Goal: Information Seeking & Learning: Check status

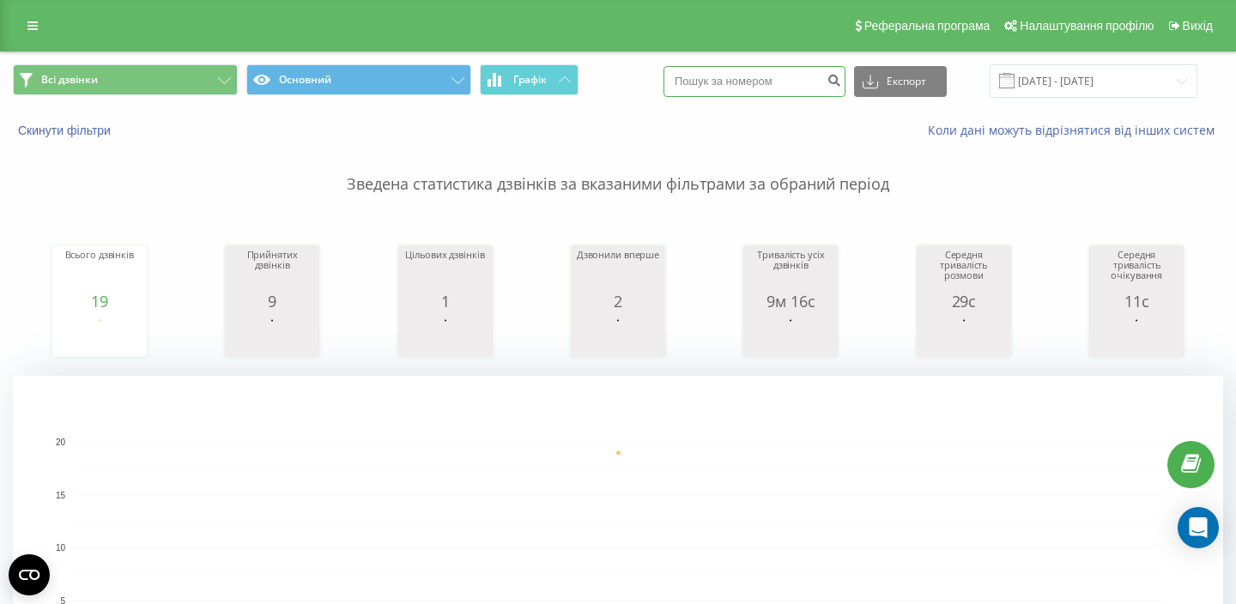
click at [757, 87] on input at bounding box center [755, 81] width 182 height 31
paste input "380733077648"
type input "380733077648"
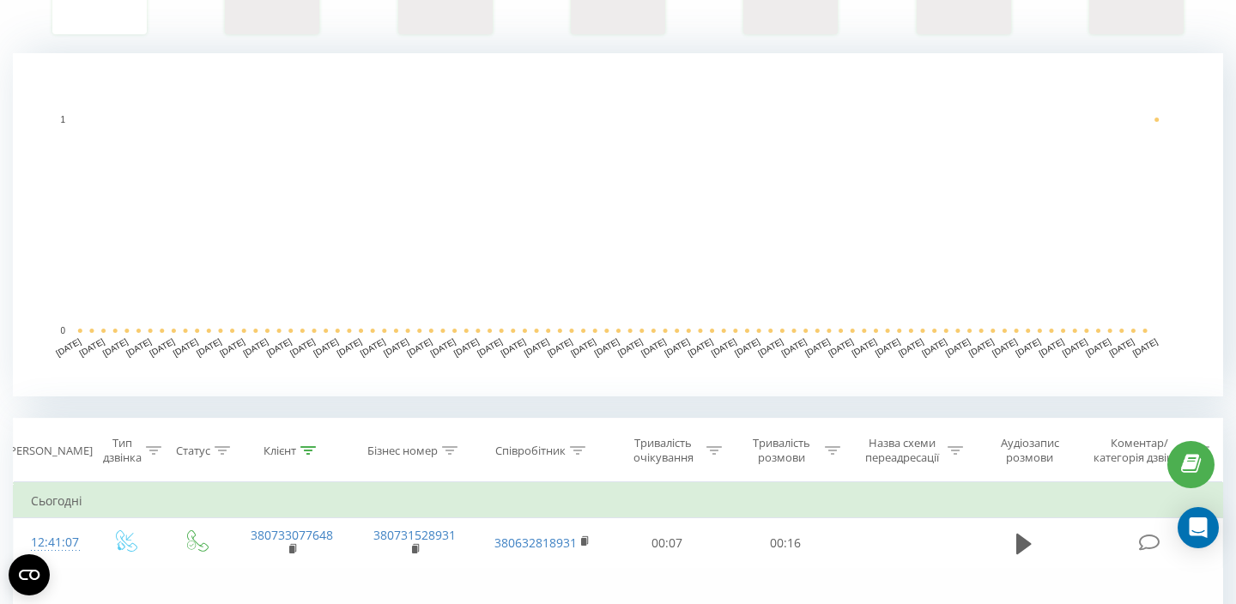
scroll to position [375, 0]
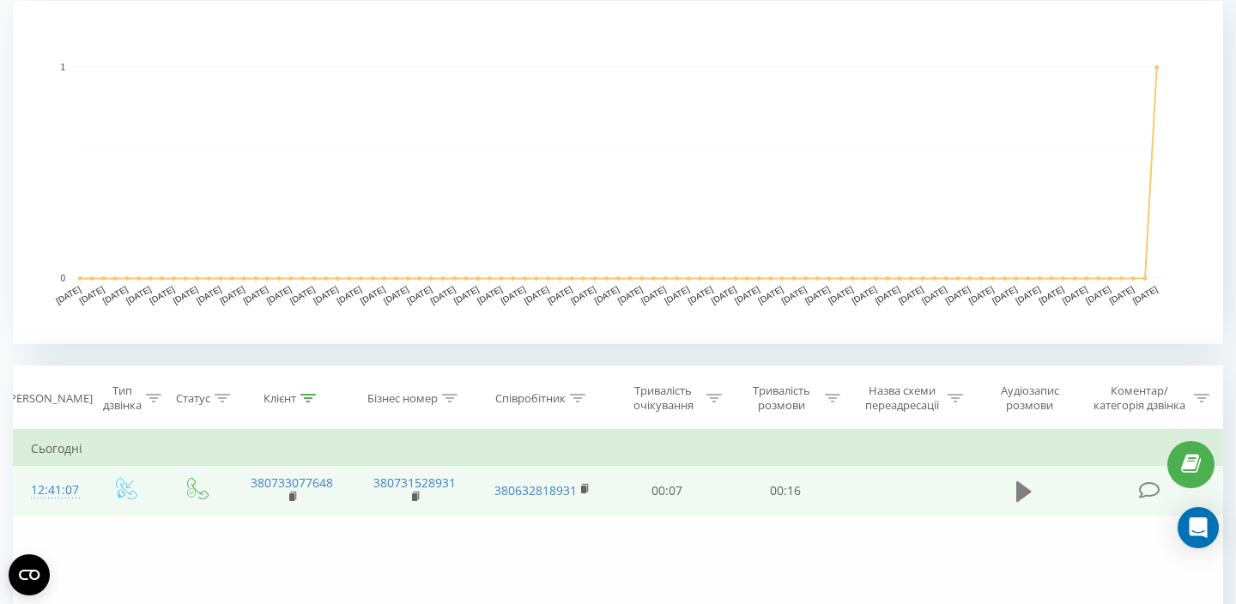
click at [1027, 498] on icon at bounding box center [1024, 492] width 15 height 24
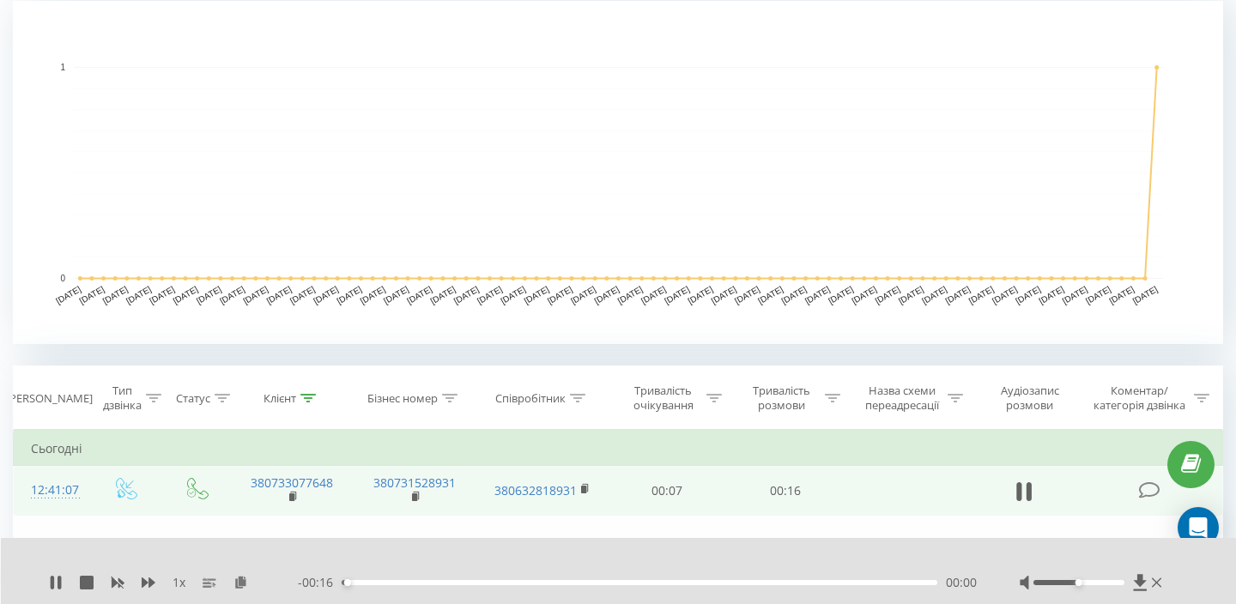
click at [512, 580] on div "- 00:16 00:00 00:00" at bounding box center [637, 582] width 679 height 17
click at [514, 585] on div "00:00" at bounding box center [640, 582] width 596 height 5
click at [696, 591] on div "- 00:10 00:06 00:06" at bounding box center [637, 582] width 679 height 17
click at [695, 585] on div "00:09" at bounding box center [640, 582] width 596 height 5
click at [53, 584] on icon at bounding box center [52, 583] width 3 height 14
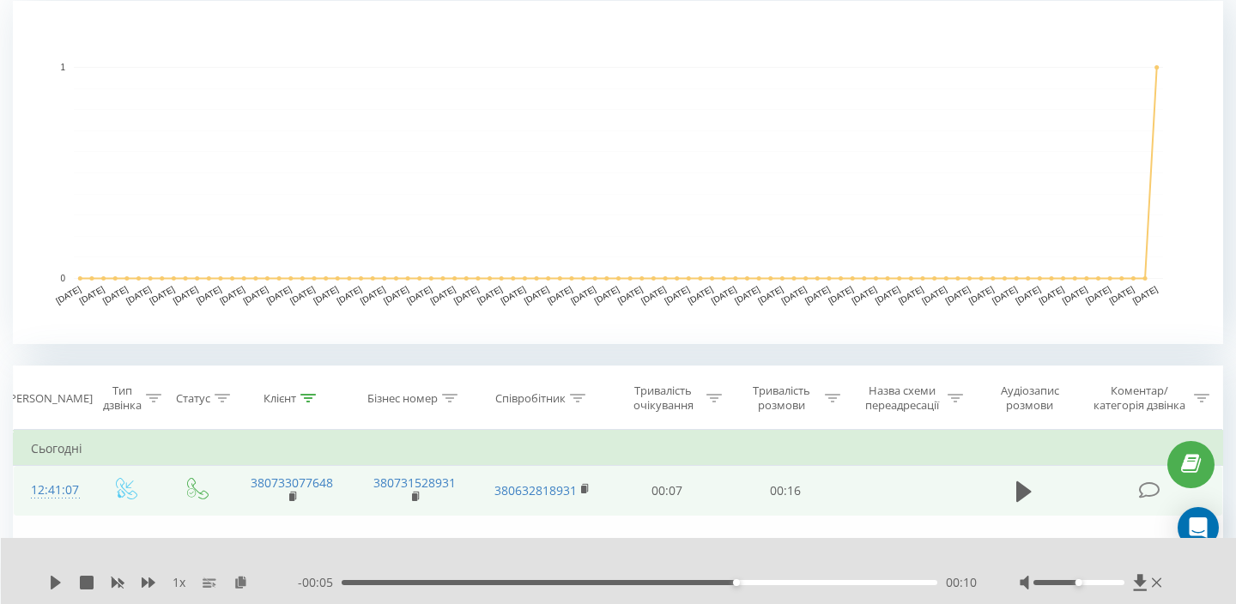
scroll to position [0, 0]
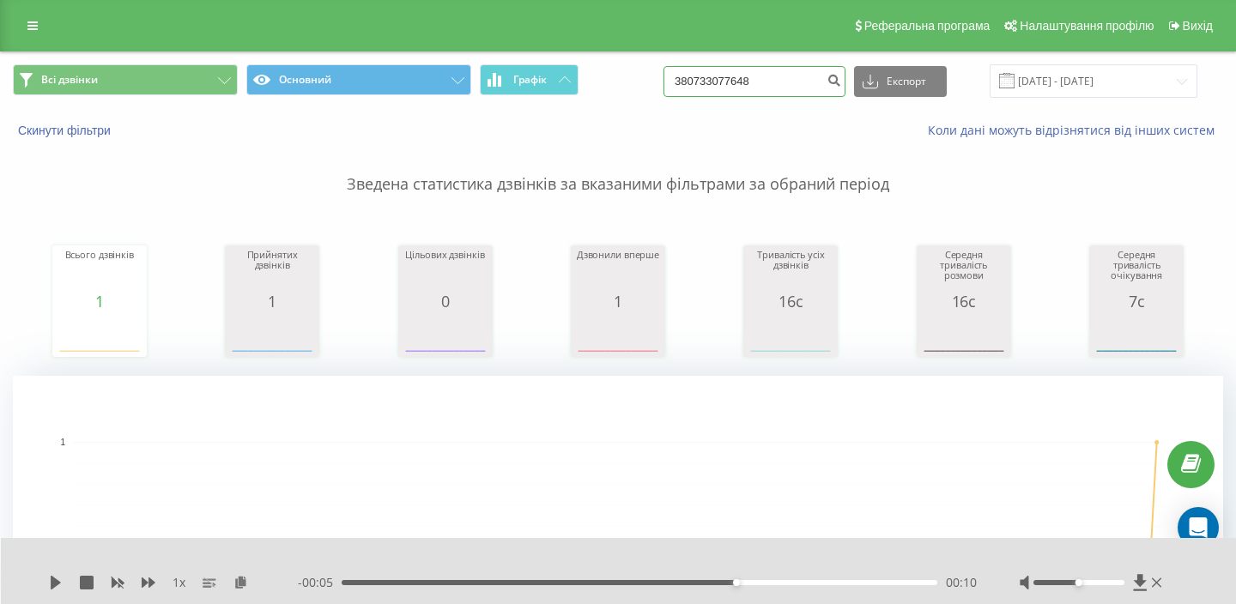
click at [750, 83] on input "380733077648" at bounding box center [755, 81] width 182 height 31
click at [751, 82] on input "380733077648" at bounding box center [755, 81] width 182 height 31
paste input "672454670"
type input "380672454670"
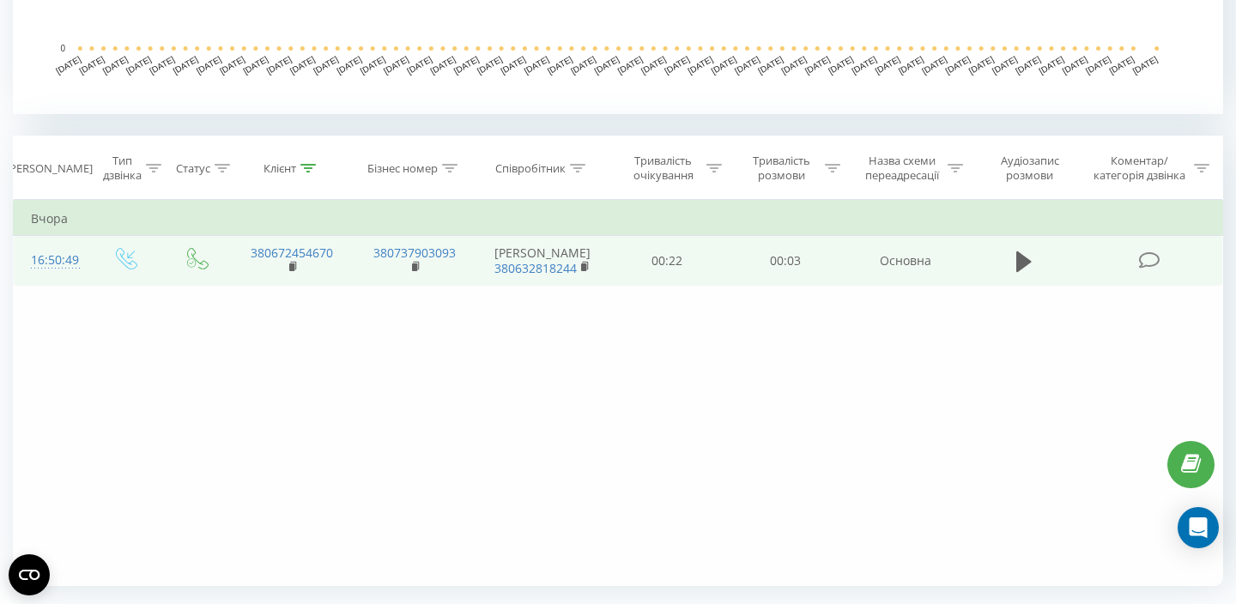
scroll to position [651, 0]
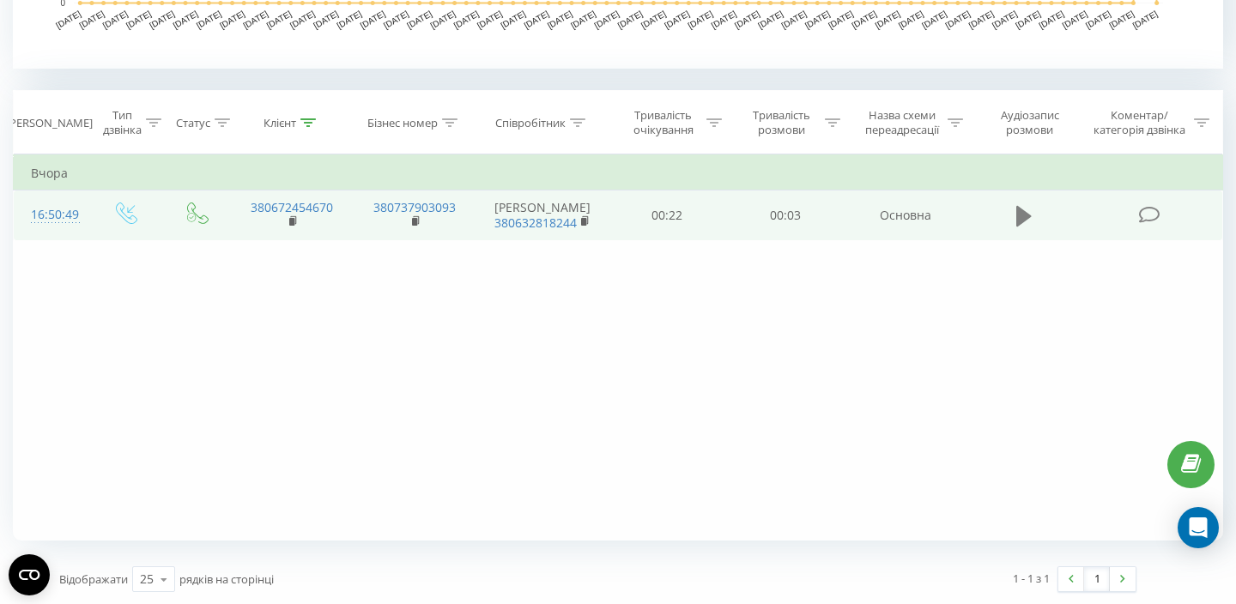
click at [1017, 222] on icon at bounding box center [1024, 215] width 15 height 21
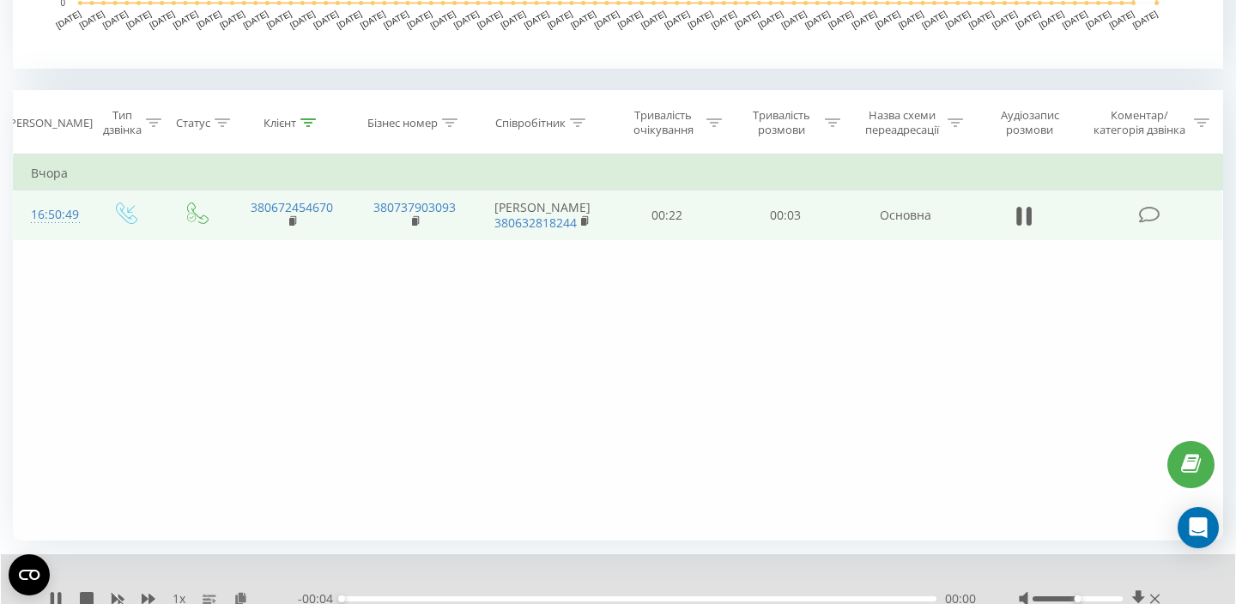
click at [1008, 222] on td at bounding box center [1024, 216] width 113 height 50
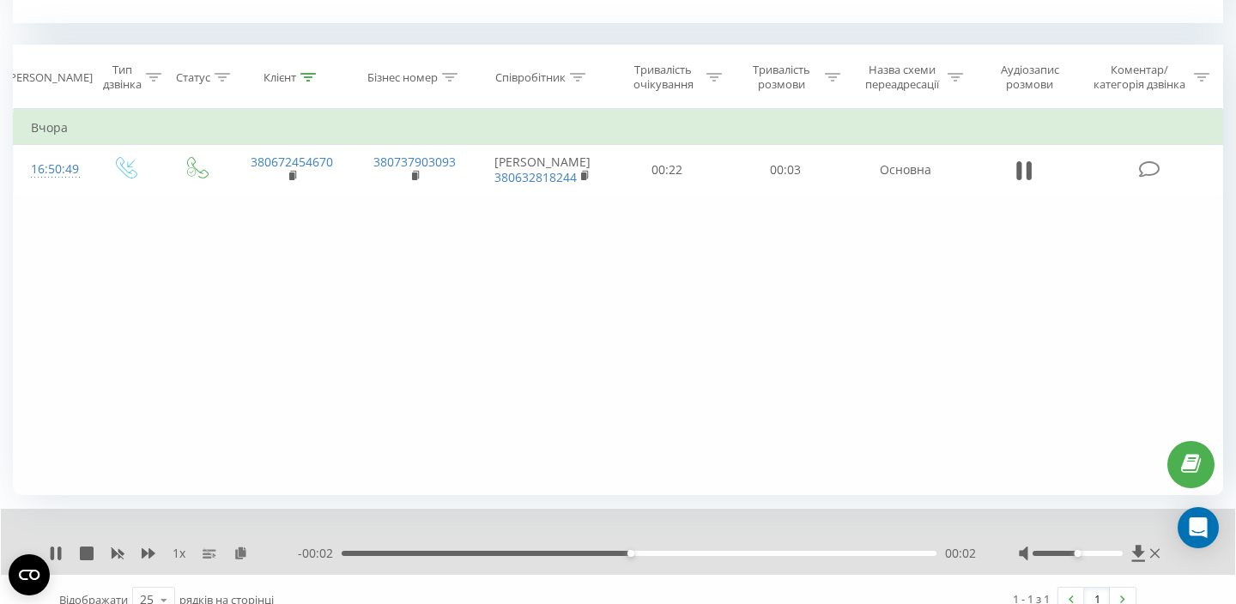
scroll to position [718, 0]
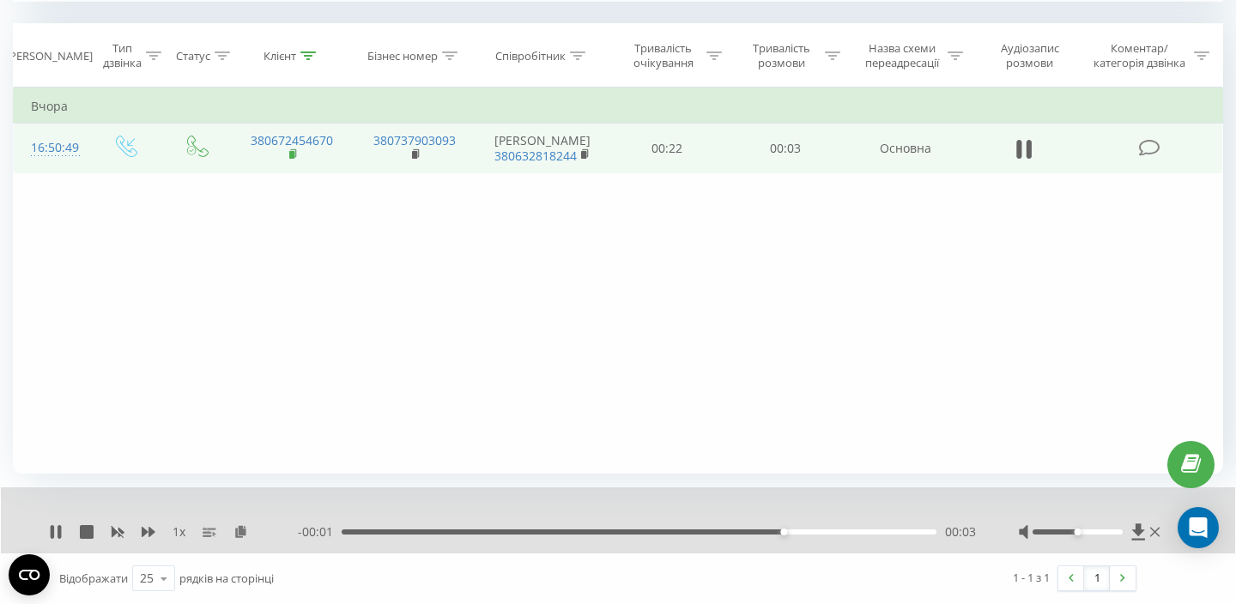
click at [292, 159] on rect at bounding box center [291, 155] width 5 height 8
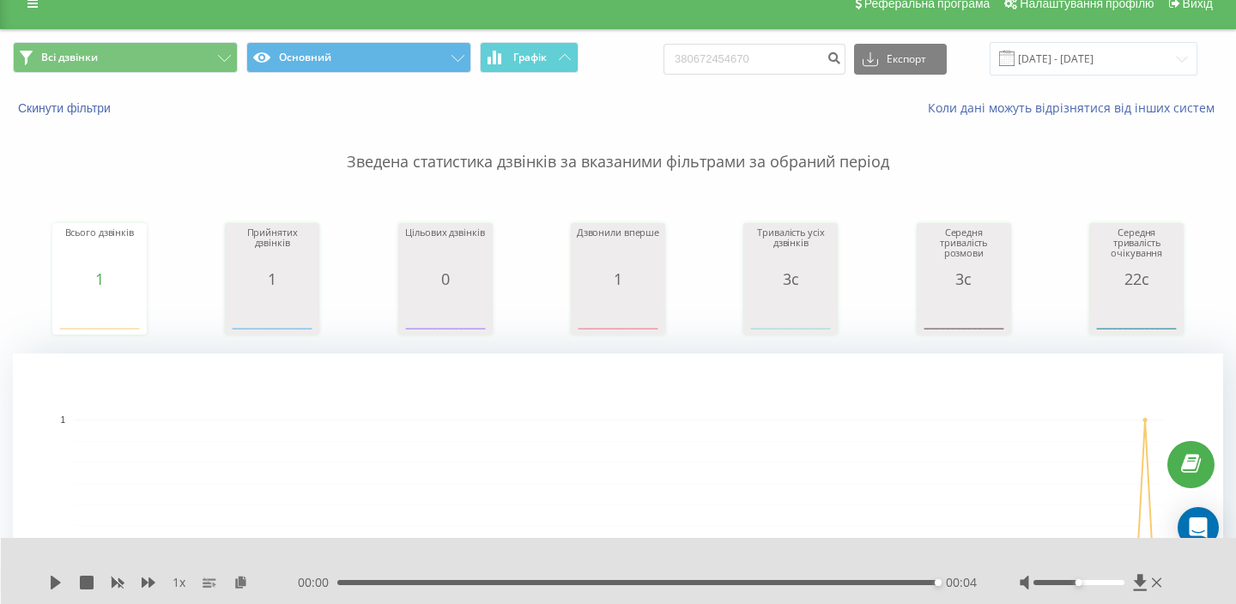
scroll to position [0, 0]
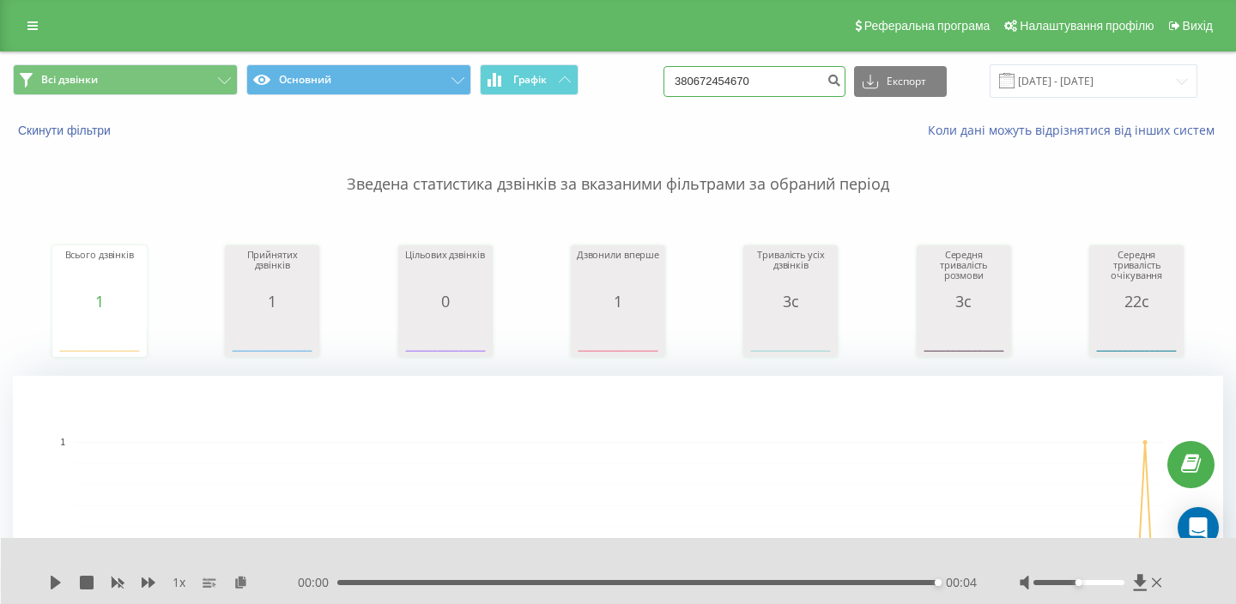
click at [781, 83] on input "380672454670" at bounding box center [755, 81] width 182 height 31
click at [781, 84] on input "380672454670" at bounding box center [755, 81] width 182 height 31
paste input "956951198"
type input "380956951198"
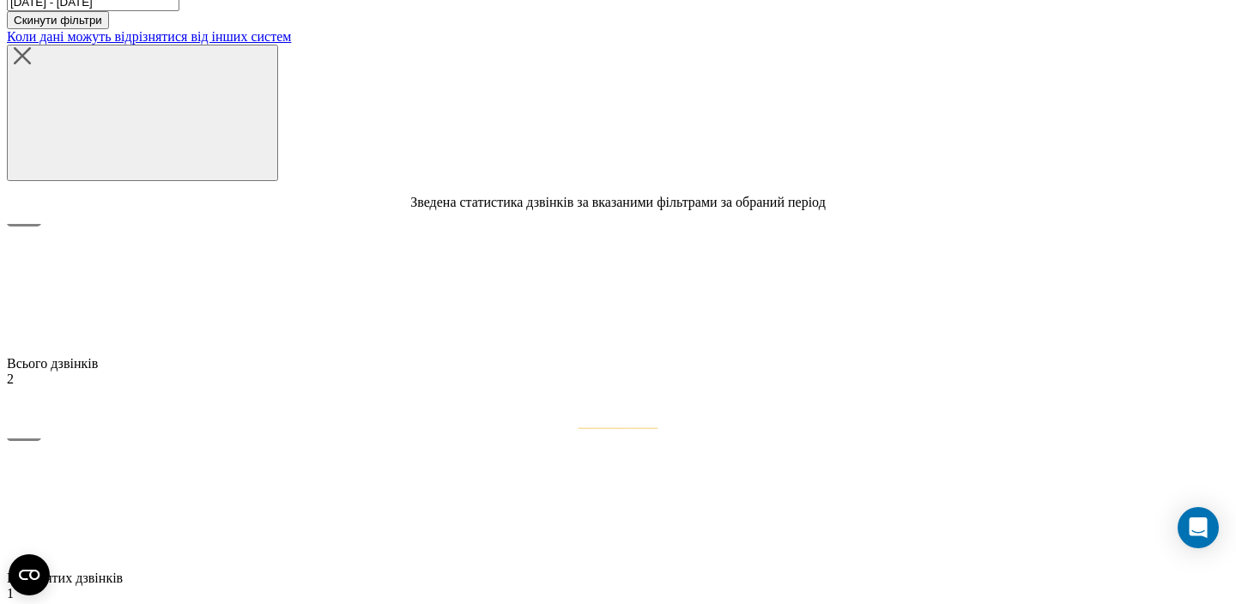
scroll to position [509, 0]
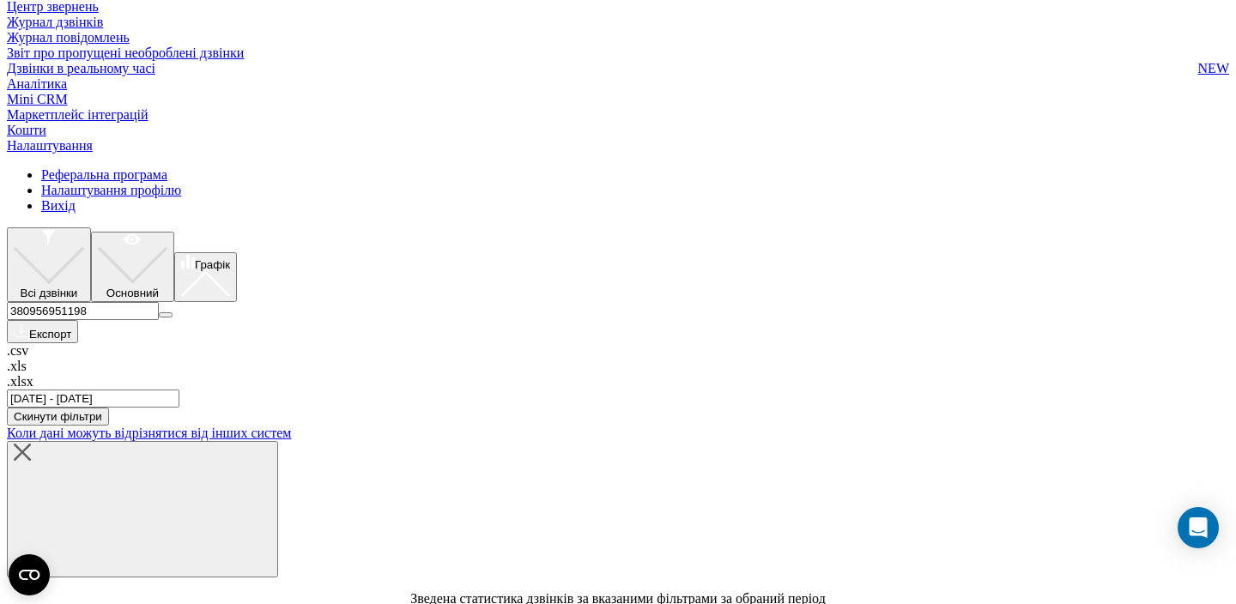
scroll to position [0, 0]
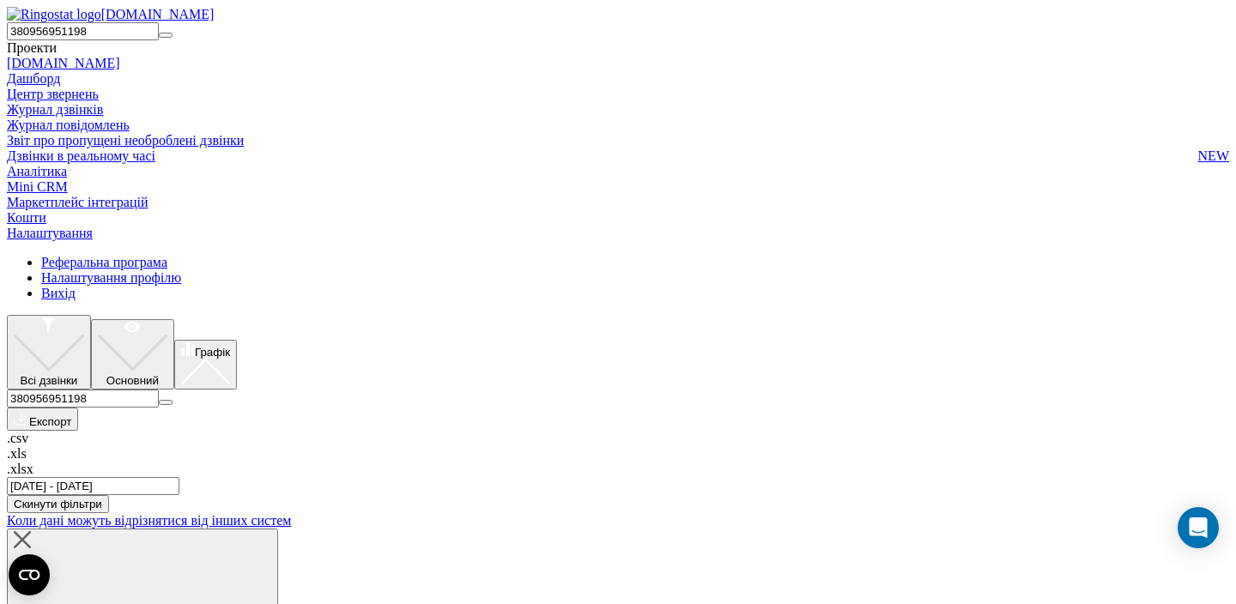
click at [159, 390] on input "380956951198" at bounding box center [83, 399] width 152 height 18
paste input "33657975"
type input "380933657975"
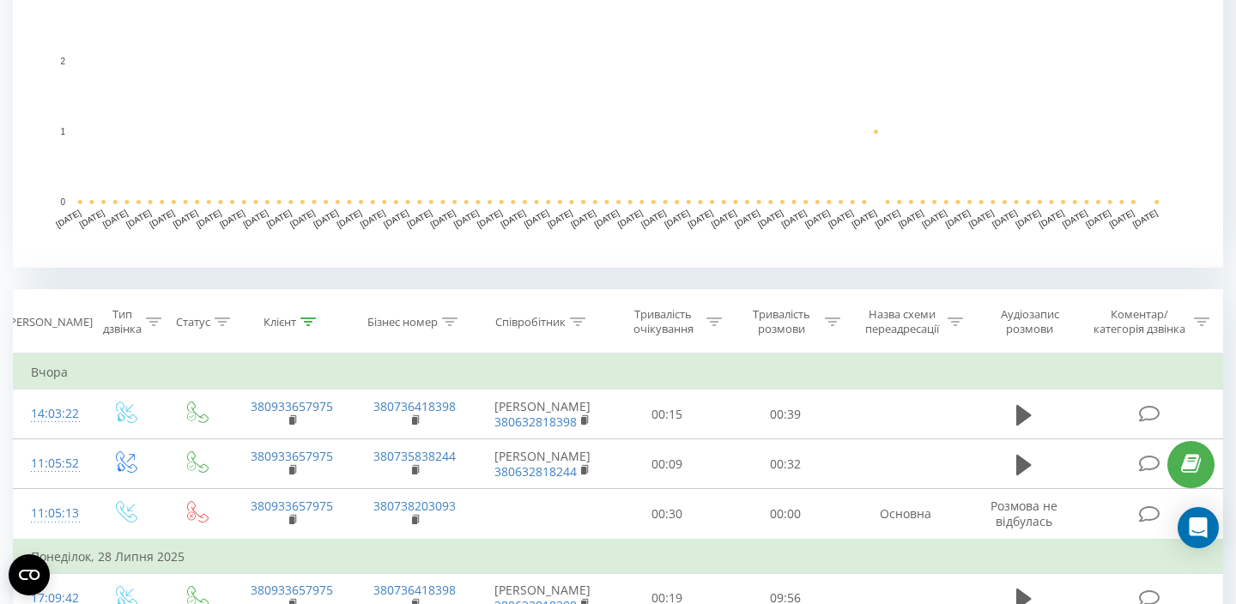
scroll to position [652, 0]
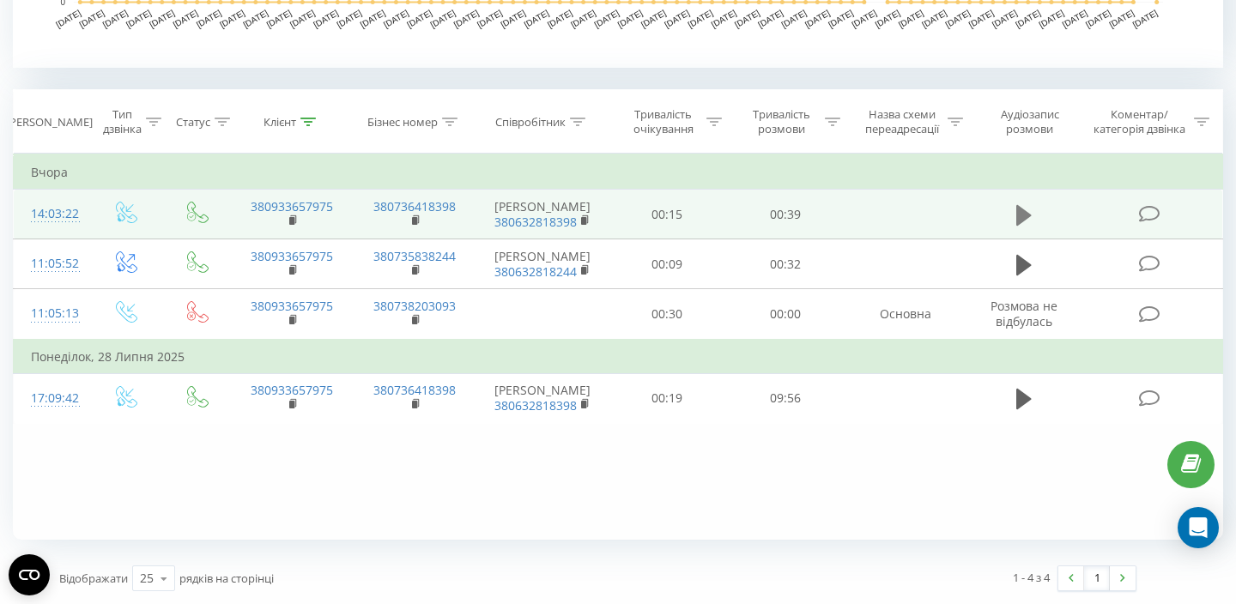
click at [1029, 215] on icon at bounding box center [1024, 214] width 15 height 21
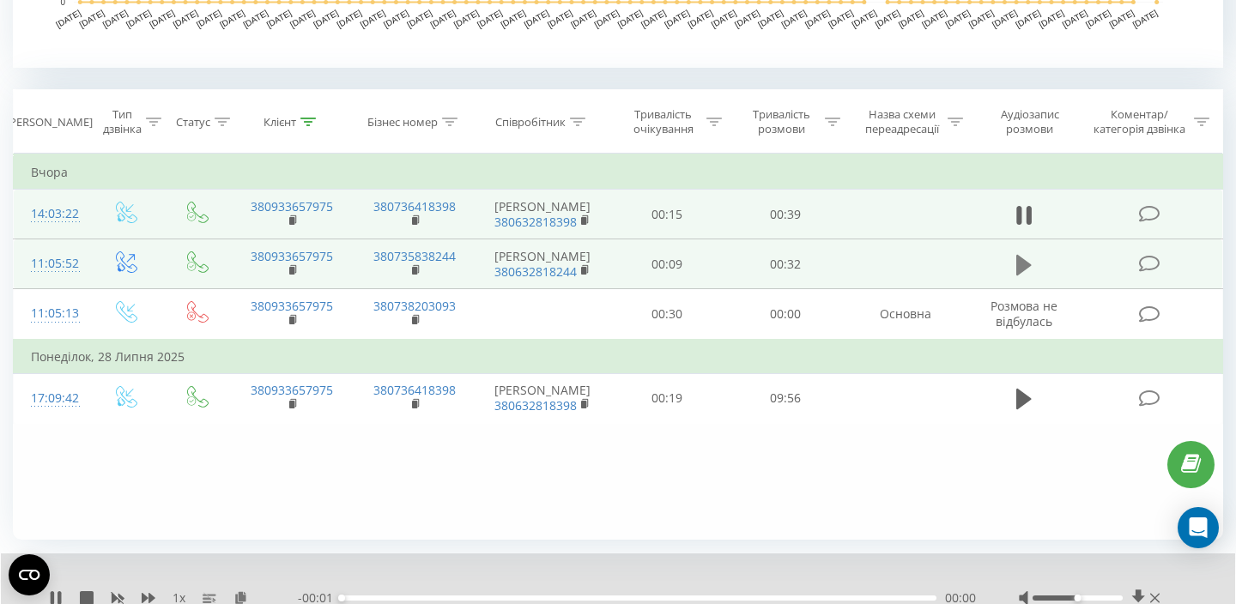
click at [1021, 274] on icon at bounding box center [1024, 265] width 15 height 21
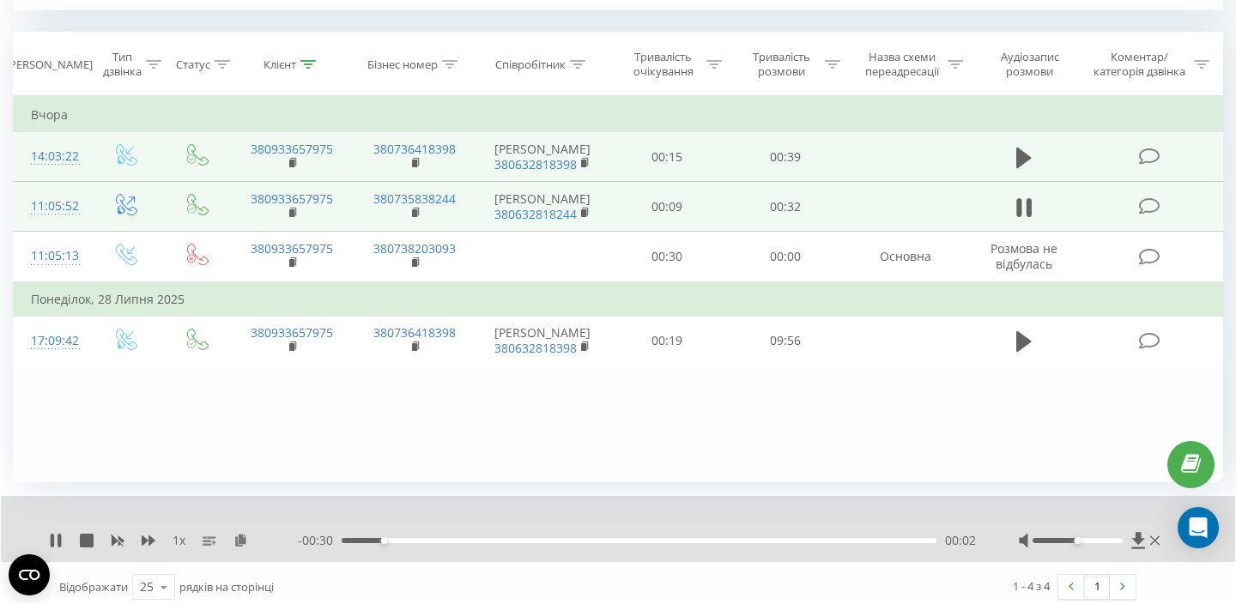
scroll to position [718, 0]
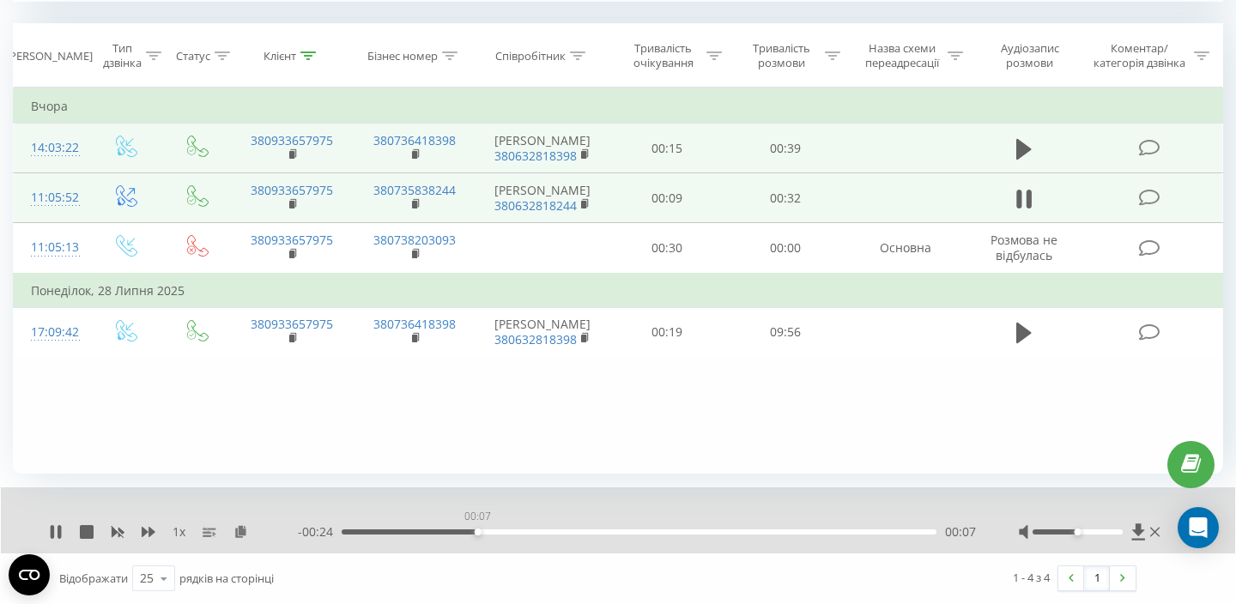
click at [477, 533] on div "00:07" at bounding box center [639, 532] width 595 height 5
click at [594, 532] on div "00:13" at bounding box center [639, 532] width 595 height 5
click at [531, 536] on div "- 00:17 00:14 00:14" at bounding box center [637, 532] width 678 height 17
click at [514, 532] on div "00:09" at bounding box center [639, 532] width 595 height 5
click at [60, 537] on icon at bounding box center [59, 532] width 3 height 14
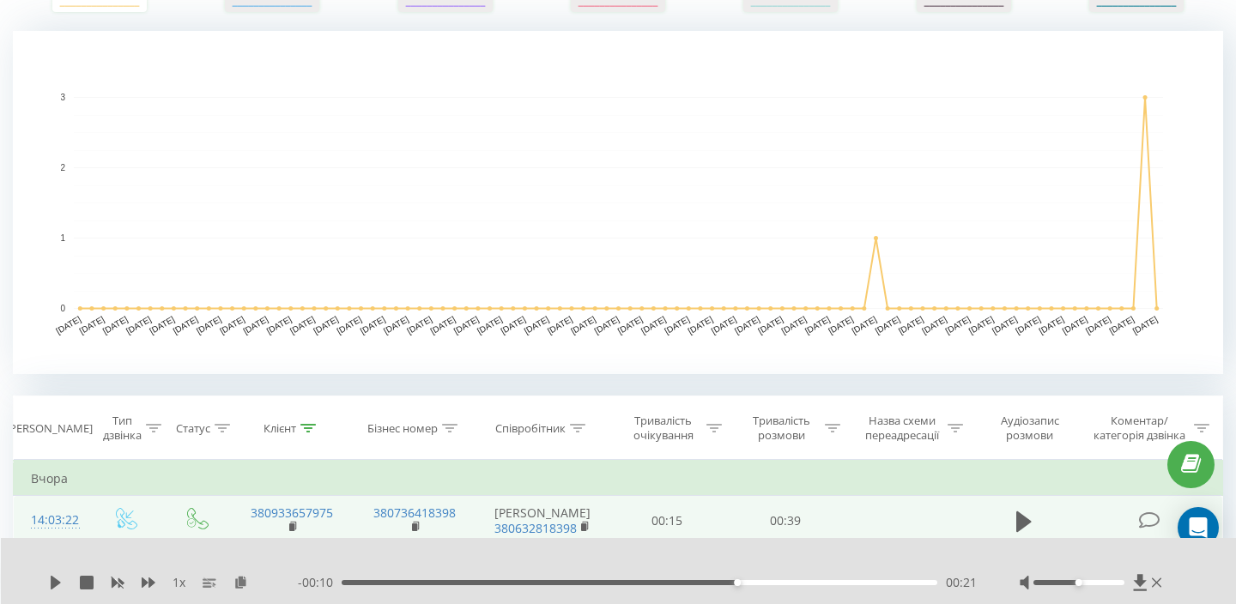
scroll to position [0, 0]
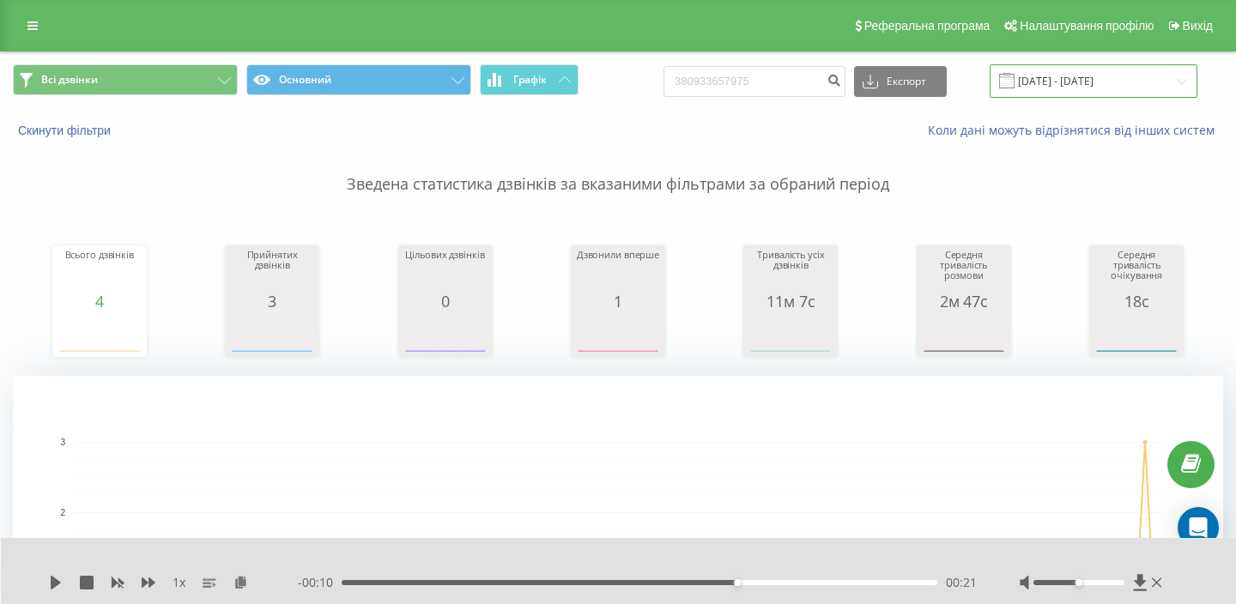
click at [1069, 92] on input "21.05.2025 - 21.08.2025" at bounding box center [1094, 80] width 208 height 33
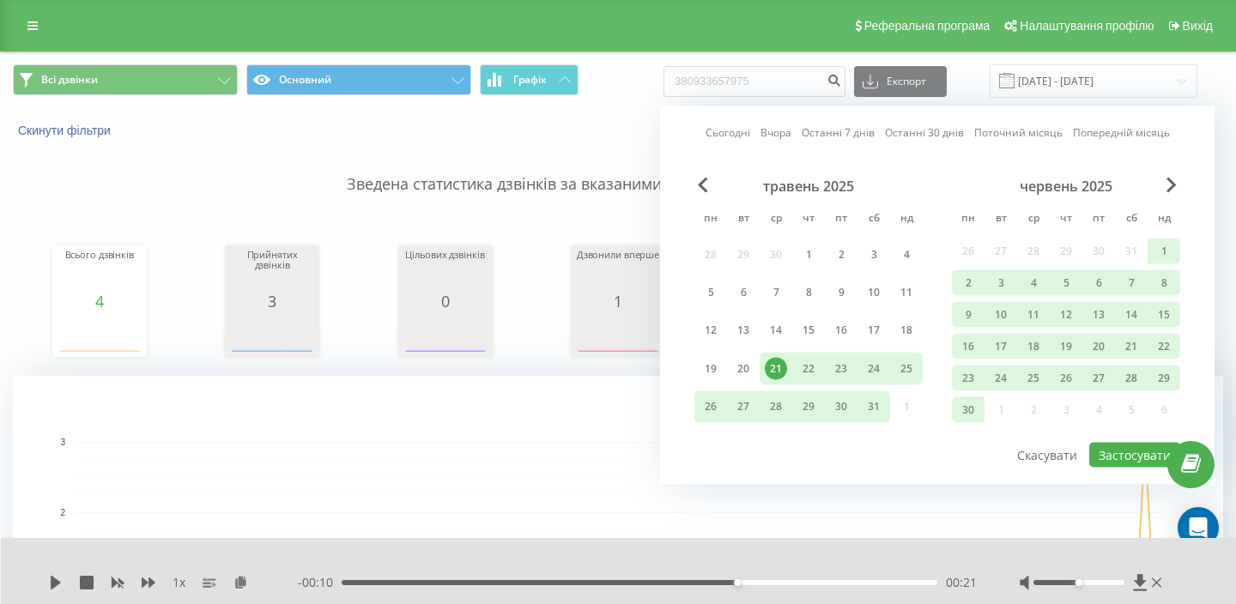
click at [1163, 191] on div "червень 2025" at bounding box center [1066, 186] width 228 height 17
click at [1165, 190] on div "червень 2025" at bounding box center [1066, 186] width 228 height 17
click at [1175, 180] on span "Next Month" at bounding box center [1172, 185] width 10 height 15
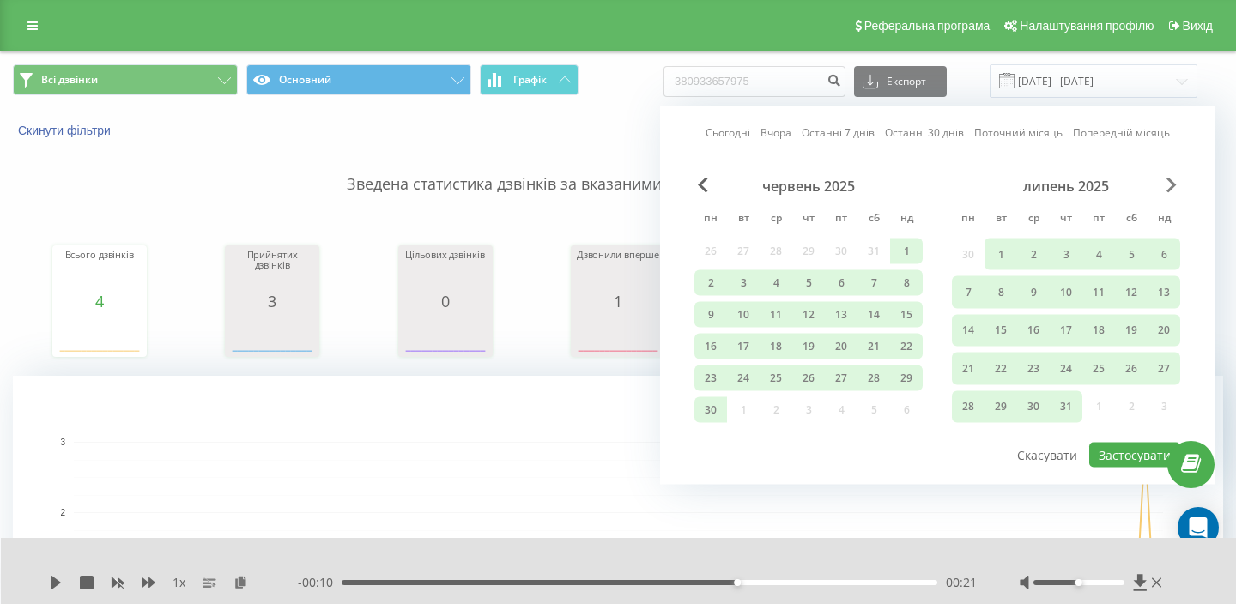
click at [1175, 181] on span "Next Month" at bounding box center [1172, 185] width 10 height 15
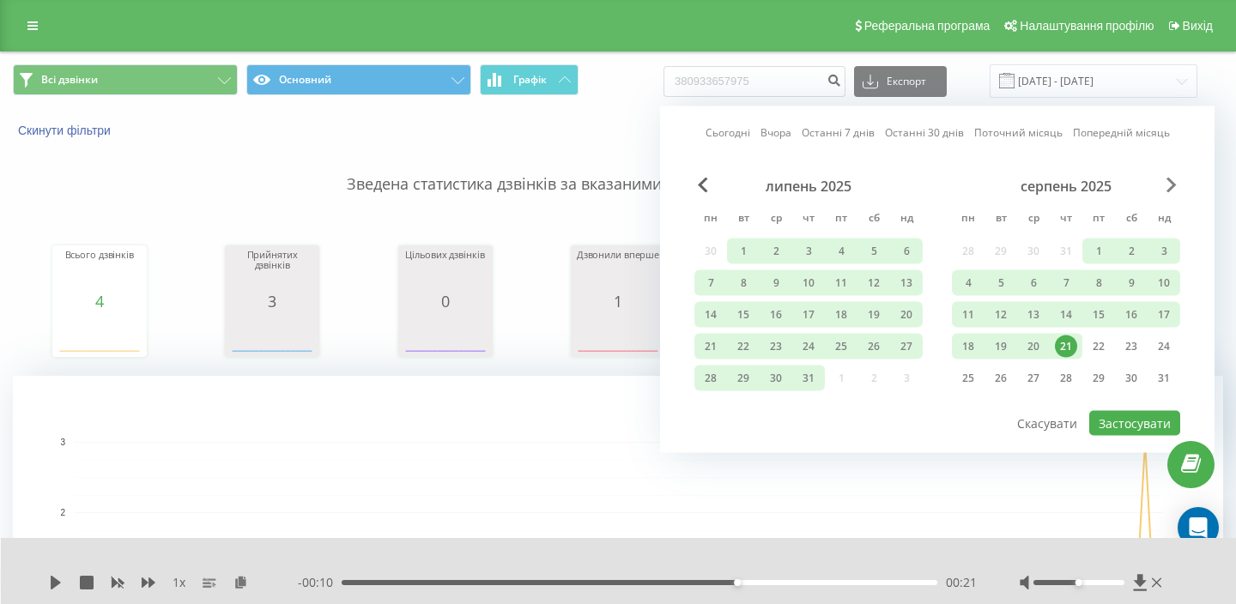
click at [1175, 181] on span "Next Month" at bounding box center [1172, 185] width 10 height 15
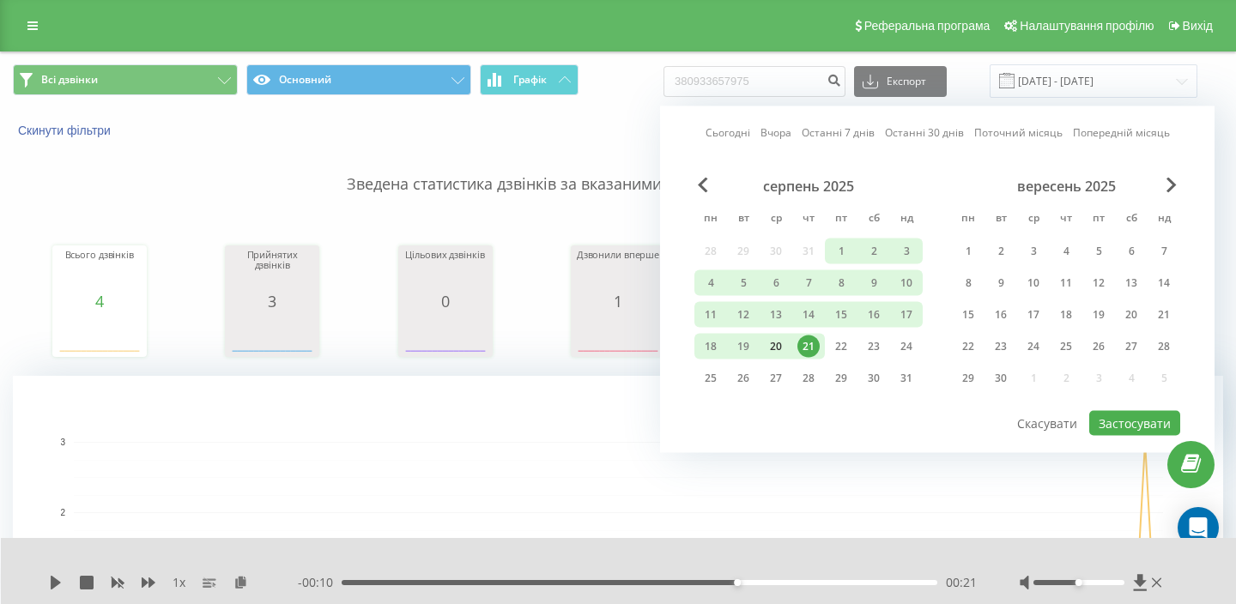
click at [775, 346] on div "20" at bounding box center [776, 347] width 22 height 22
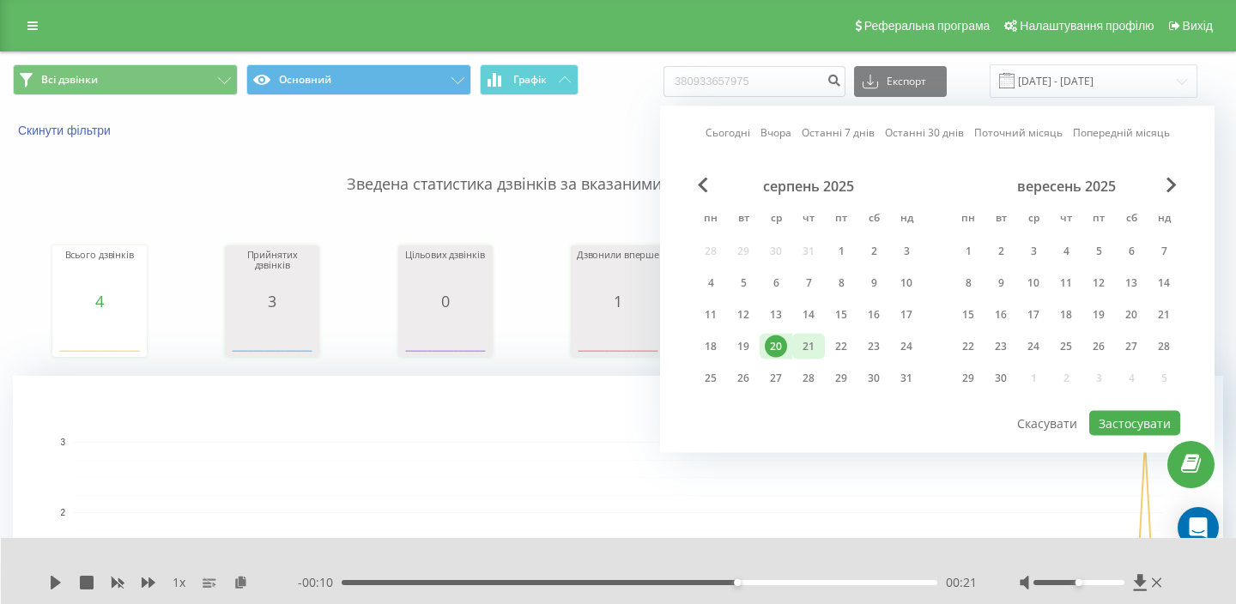
click at [794, 346] on div "21" at bounding box center [809, 347] width 33 height 26
click at [1104, 424] on button "Застосувати" at bounding box center [1135, 423] width 91 height 25
type input "20.08.2025 - 21.08.2025"
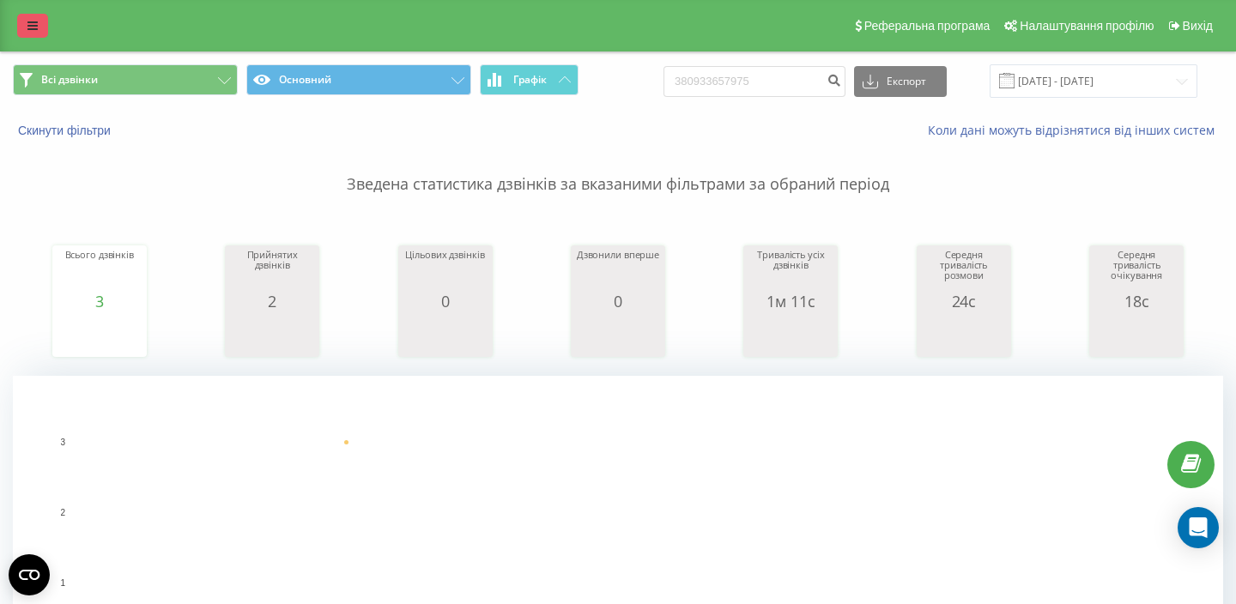
click at [27, 38] on div "Реферальна програма Налаштування профілю Вихід" at bounding box center [618, 26] width 1236 height 52
click at [36, 26] on icon at bounding box center [32, 26] width 10 height 12
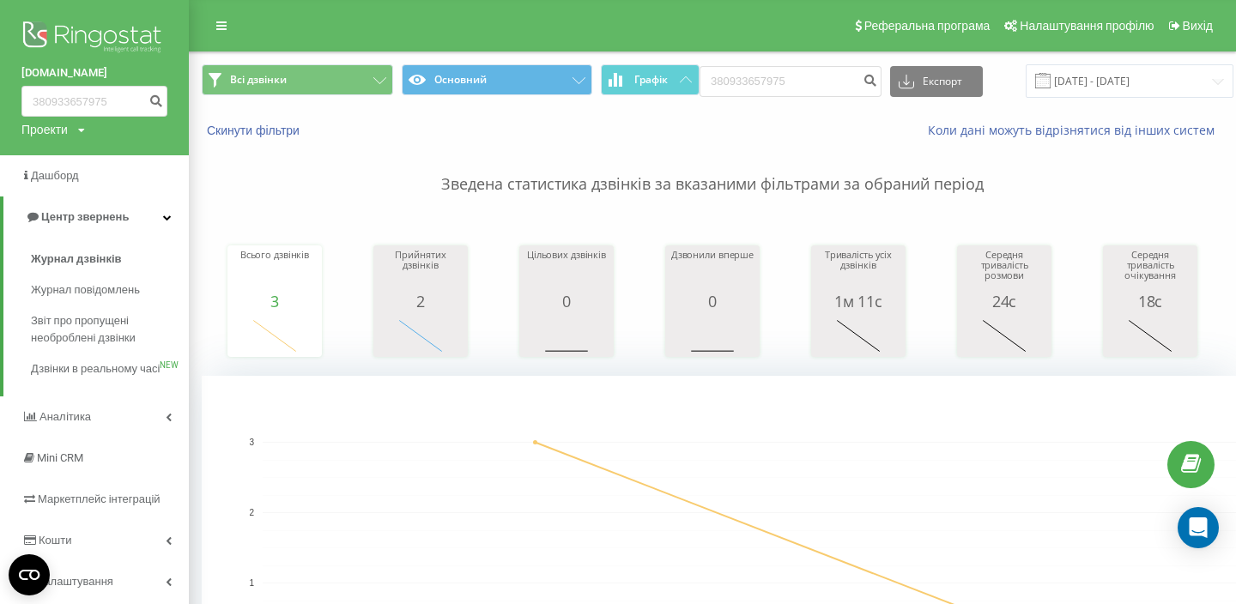
click at [82, 30] on img at bounding box center [94, 38] width 146 height 43
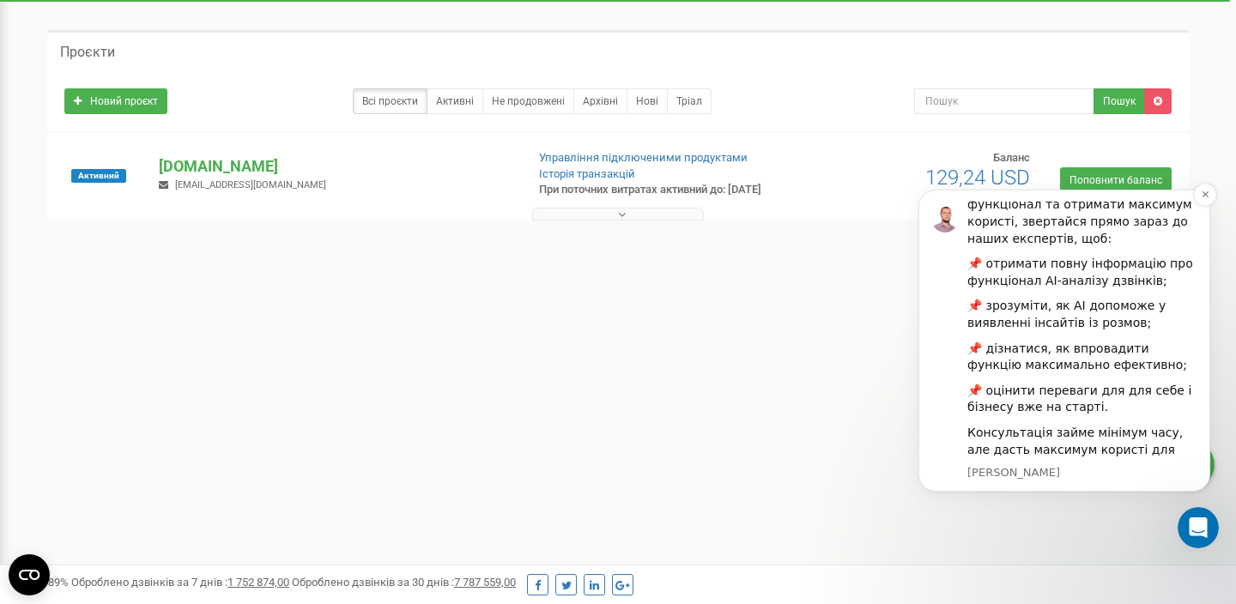
scroll to position [62, 0]
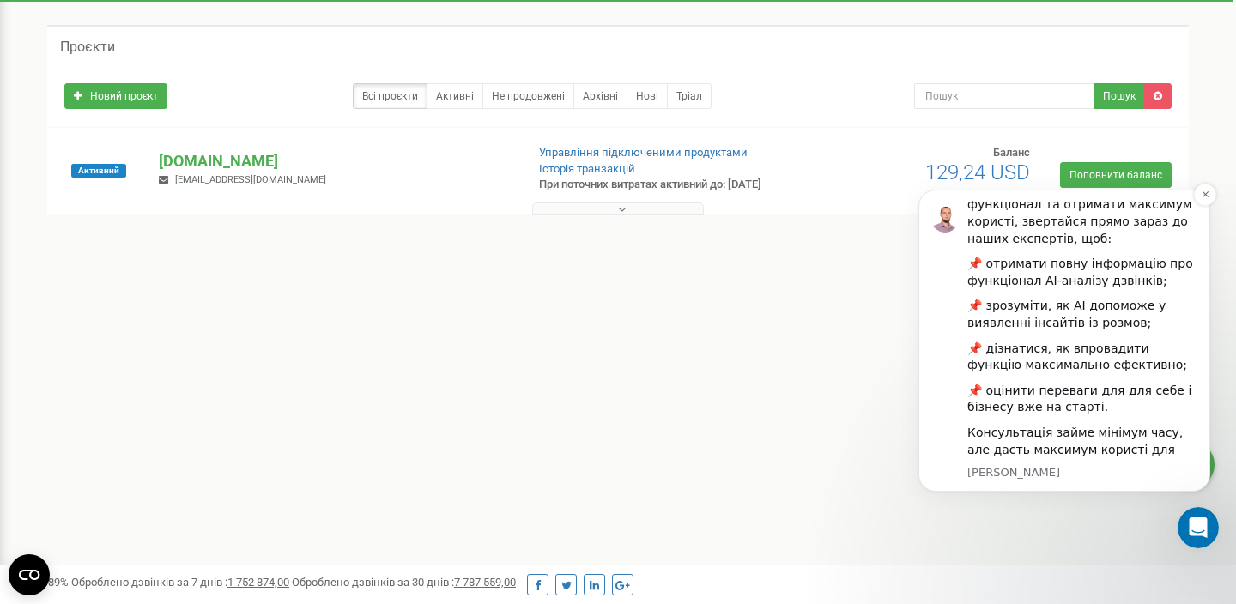
click at [1097, 341] on div "📌 дізнатися, як впровадити функцію максимально ефективно;" at bounding box center [1083, 357] width 230 height 33
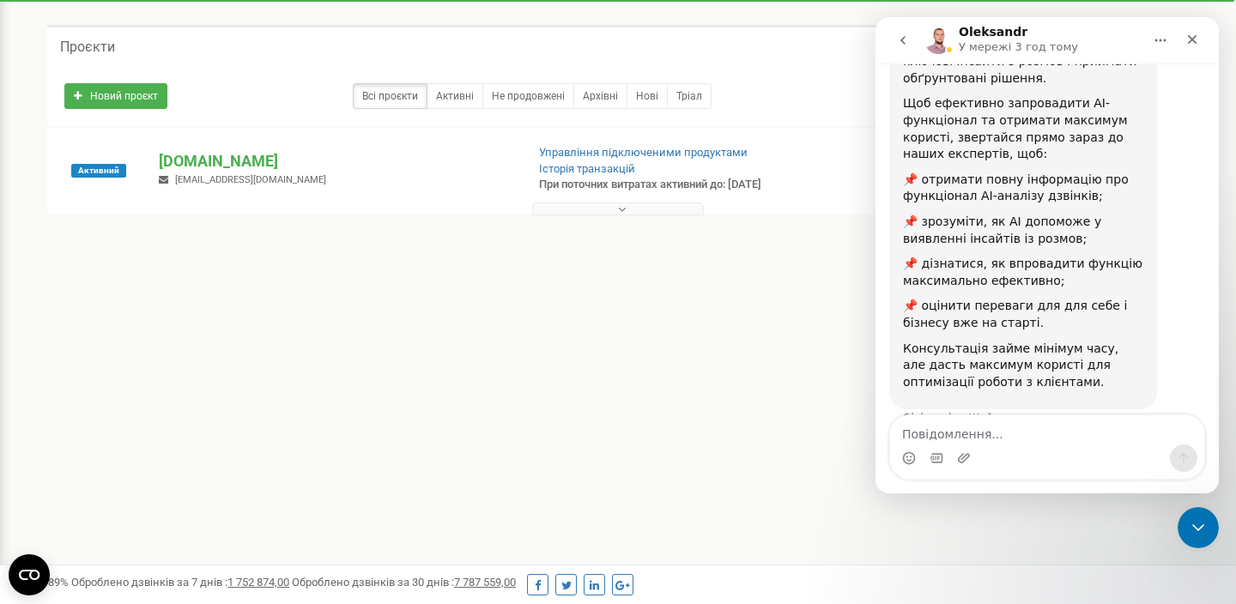
scroll to position [314, 0]
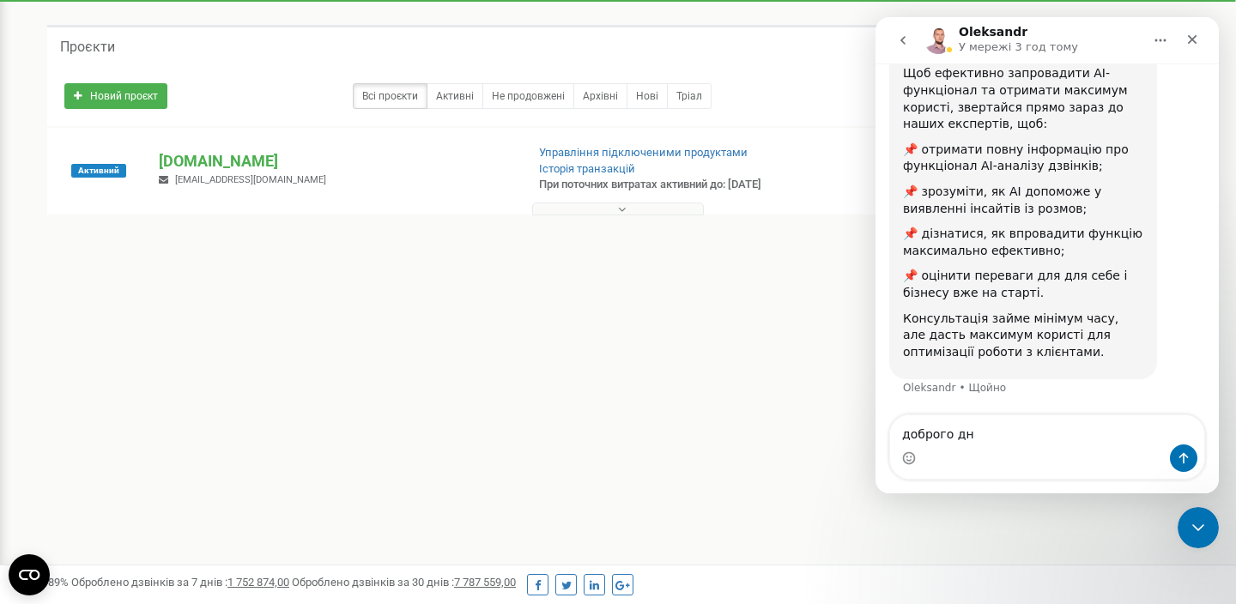
type textarea "доброго дня"
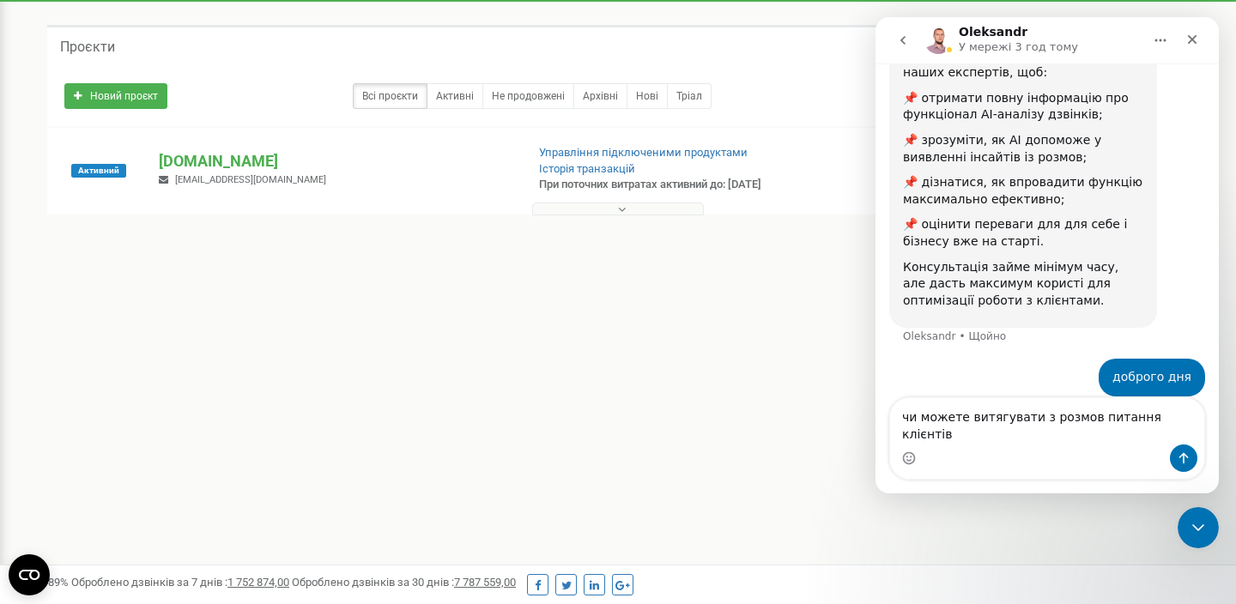
type textarea "чи можете витягувати з розмов питання клієнтів?"
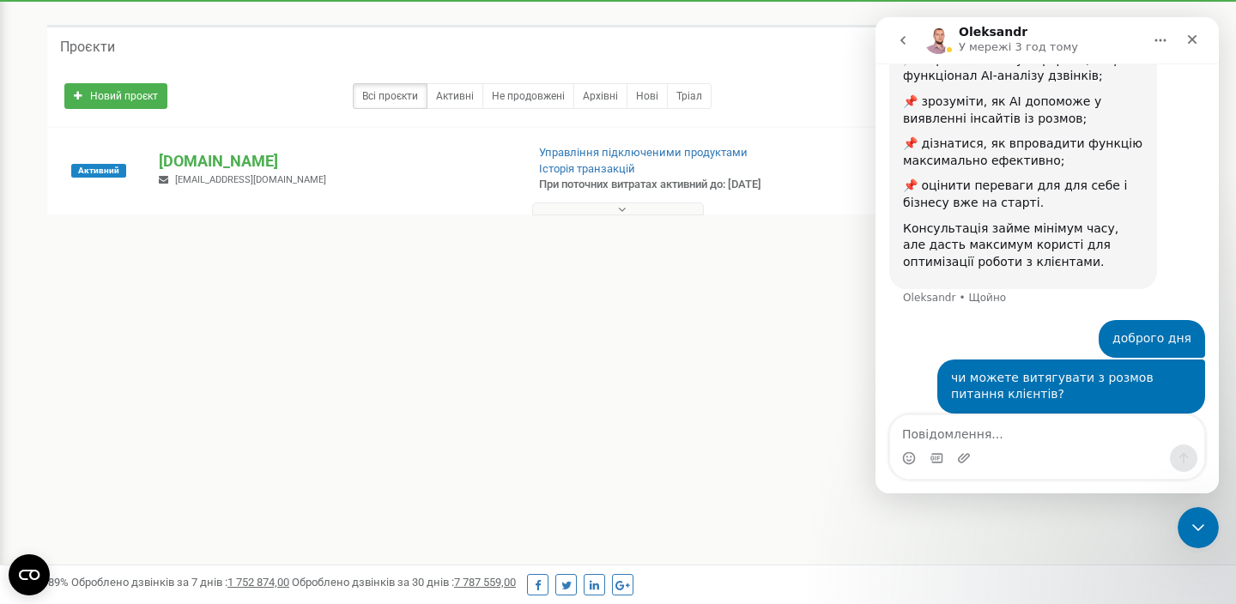
scroll to position [422, 0]
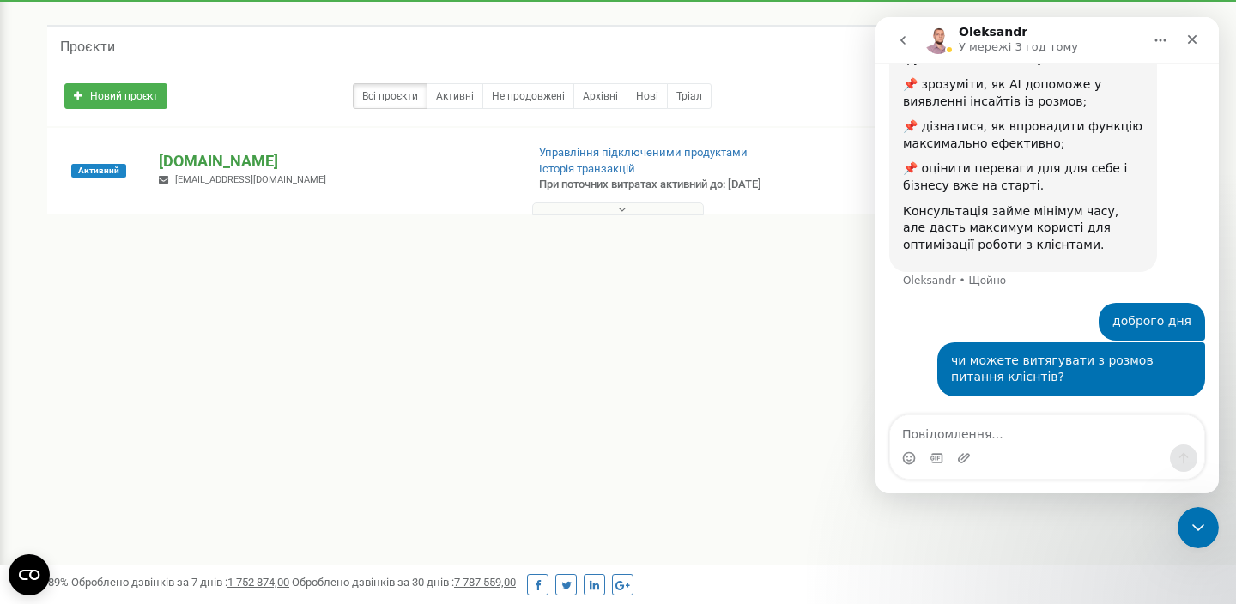
click at [252, 161] on p "[DOMAIN_NAME]" at bounding box center [335, 161] width 352 height 22
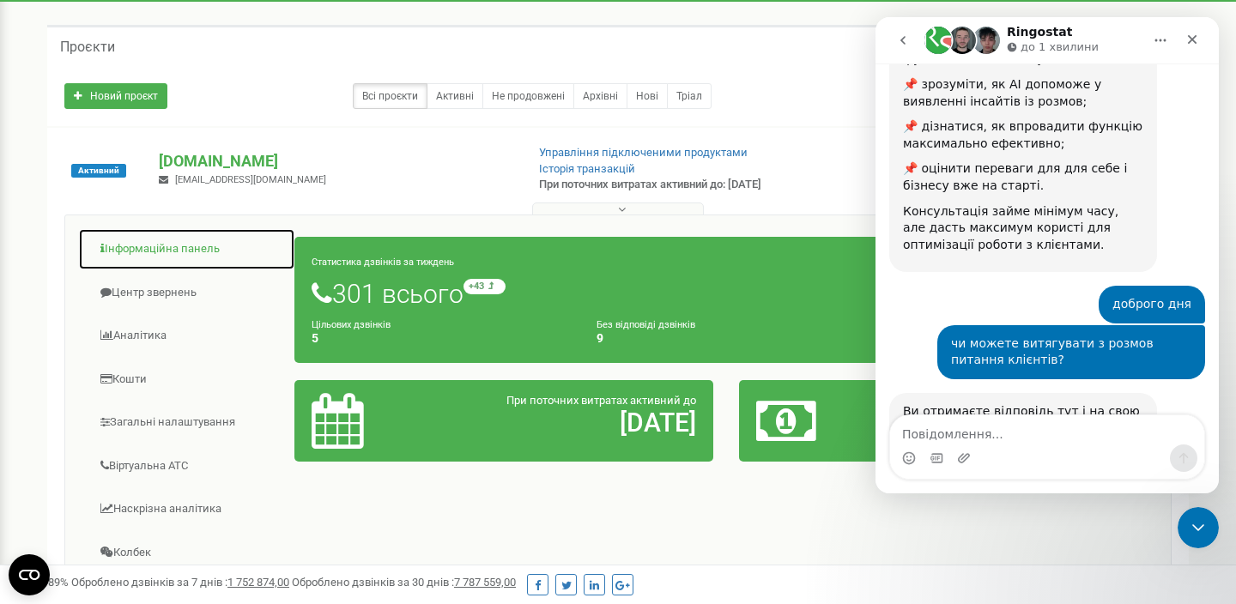
click at [217, 252] on link "Інформаційна панель" at bounding box center [186, 249] width 217 height 42
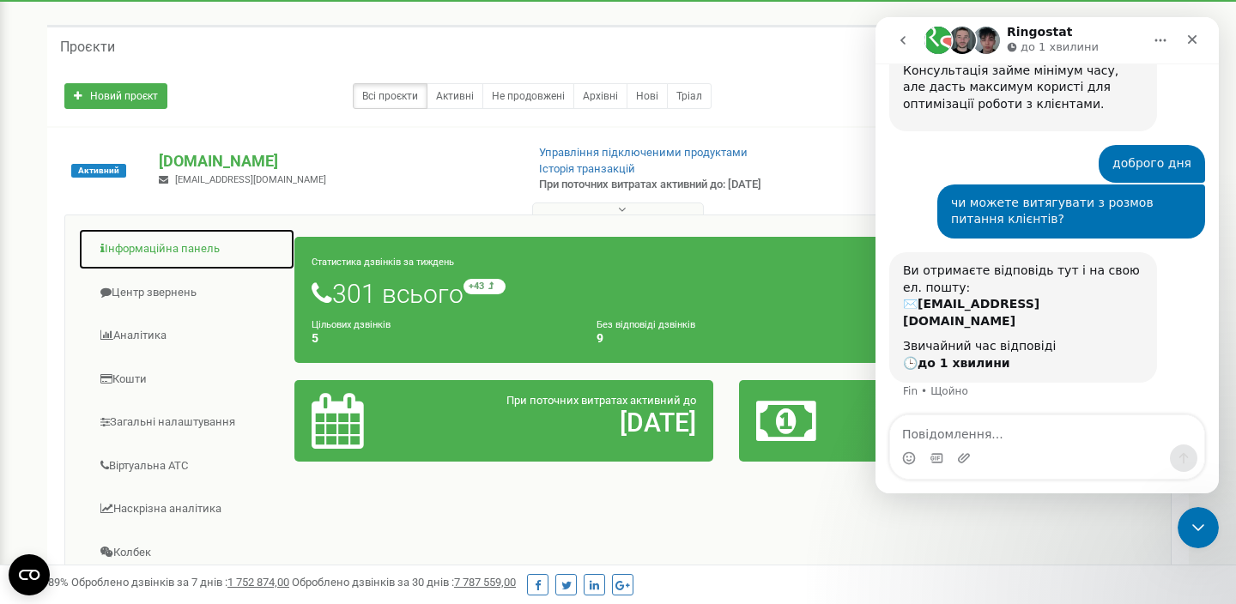
scroll to position [597, 0]
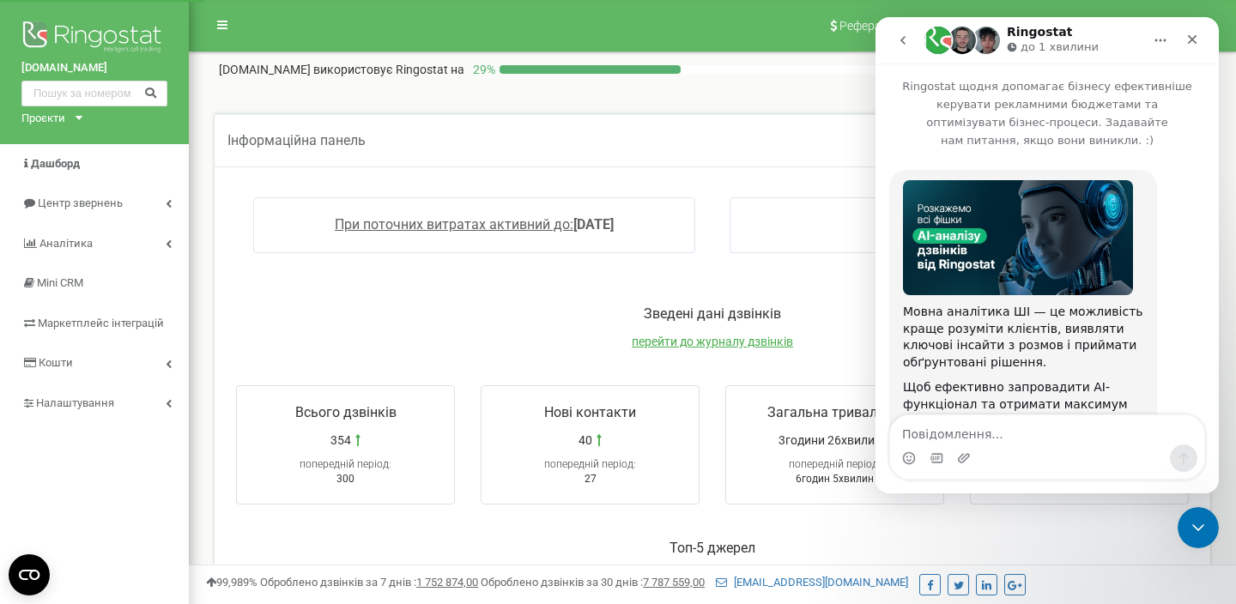
scroll to position [597, 0]
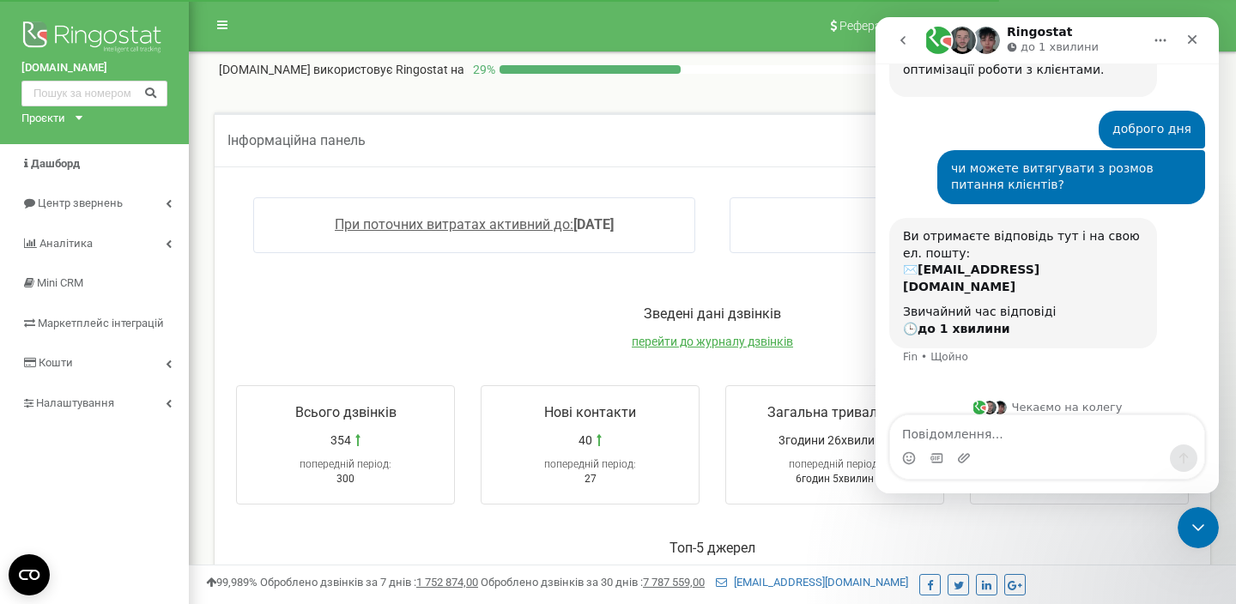
click at [802, 288] on div "Зведені дані дзвінків перейти до журналу дзвінків Всього дзвінків 354 попередні…" at bounding box center [712, 405] width 987 height 234
click at [760, 341] on span "перейти до журналу дзвінків" at bounding box center [712, 342] width 161 height 14
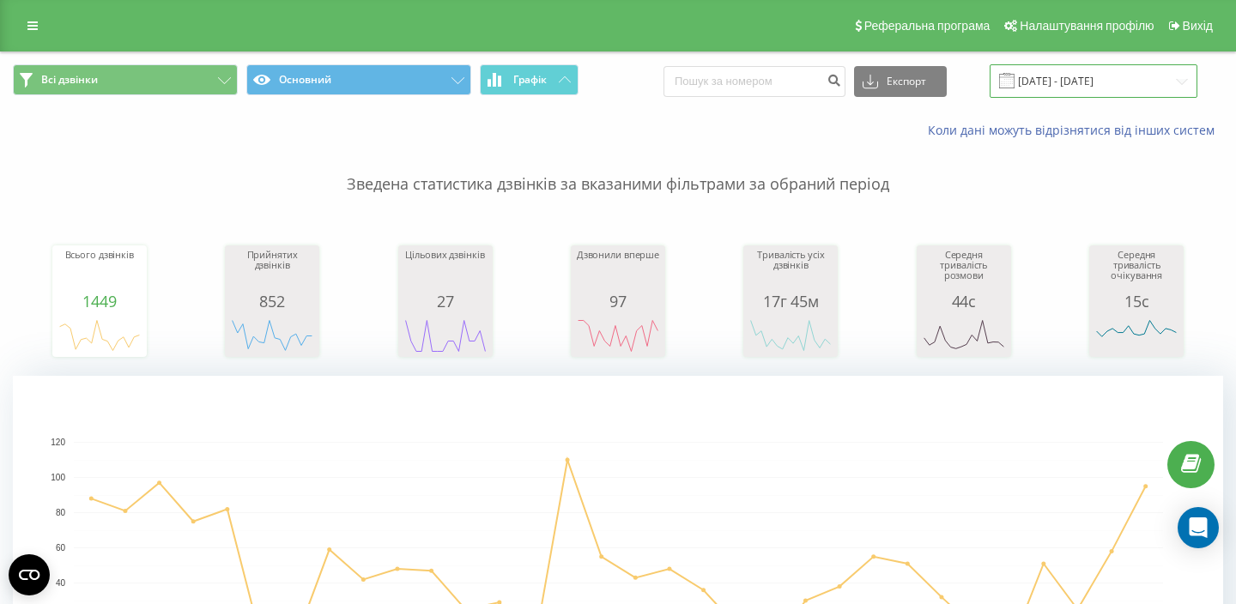
click at [1095, 73] on input "21.07.2025 - 21.08.2025" at bounding box center [1094, 80] width 208 height 33
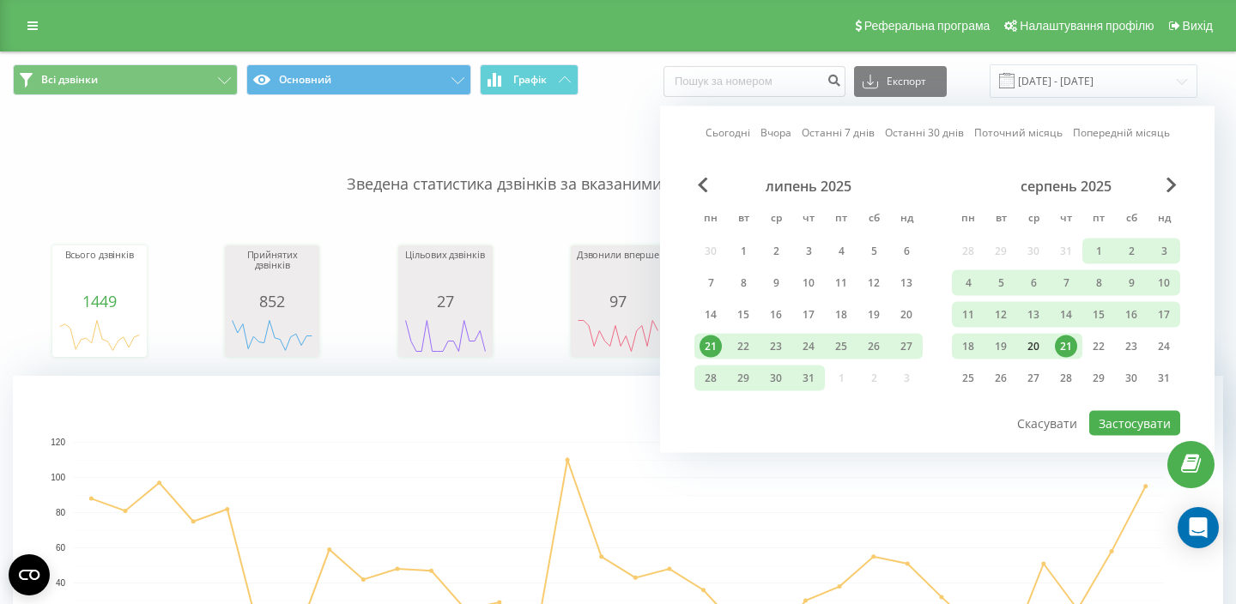
click at [1029, 349] on div "20" at bounding box center [1034, 347] width 22 height 22
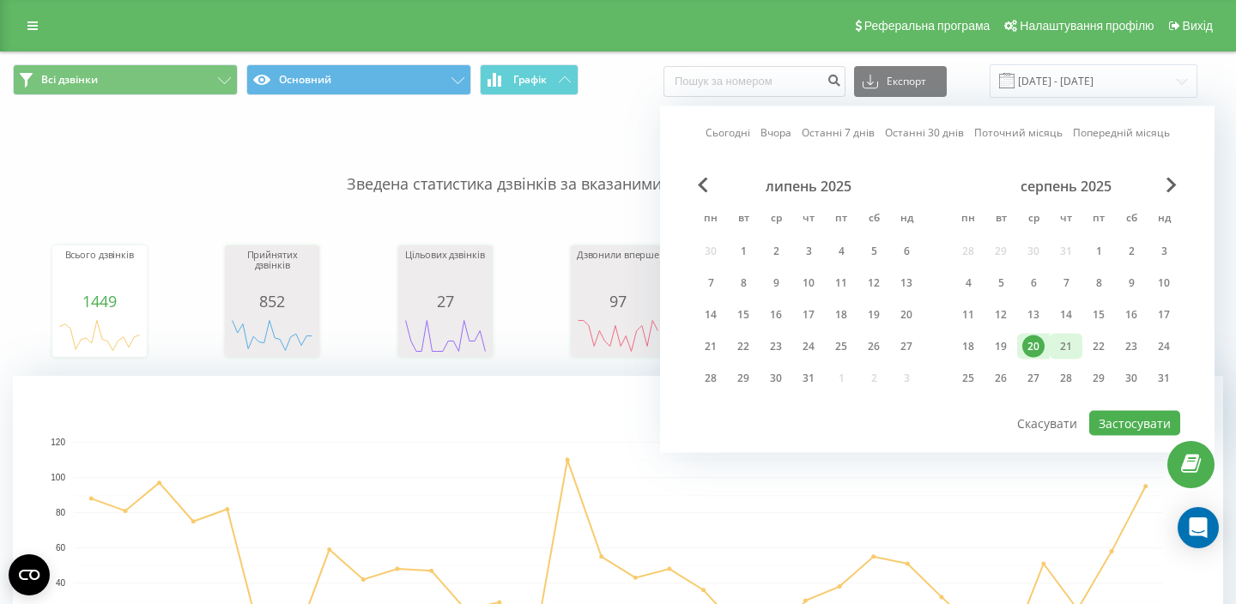
click at [1058, 349] on div "21" at bounding box center [1066, 347] width 22 height 22
click at [1114, 413] on button "Застосувати" at bounding box center [1135, 423] width 91 height 25
type input "20.08.2025 - 21.08.2025"
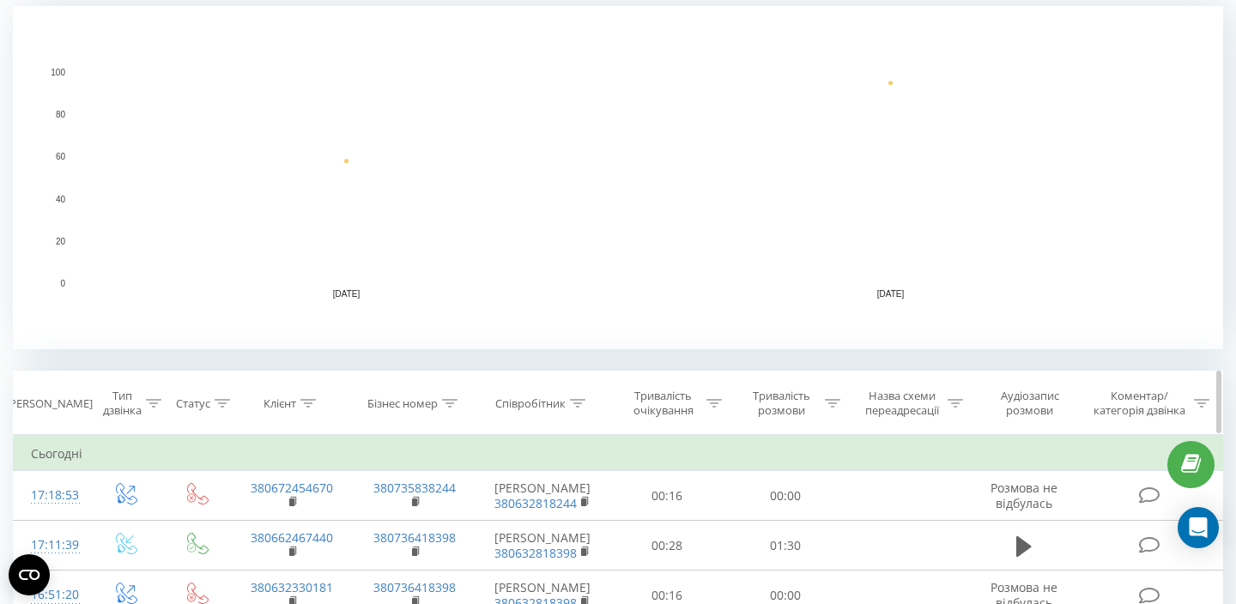
scroll to position [409, 0]
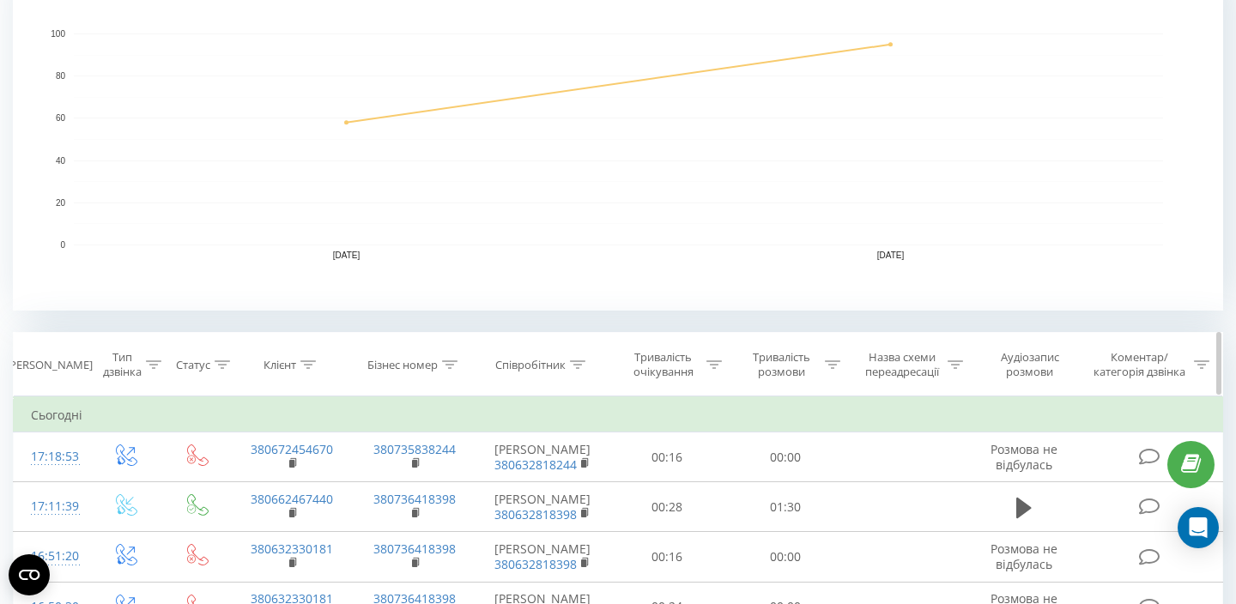
click at [573, 361] on icon at bounding box center [577, 365] width 15 height 9
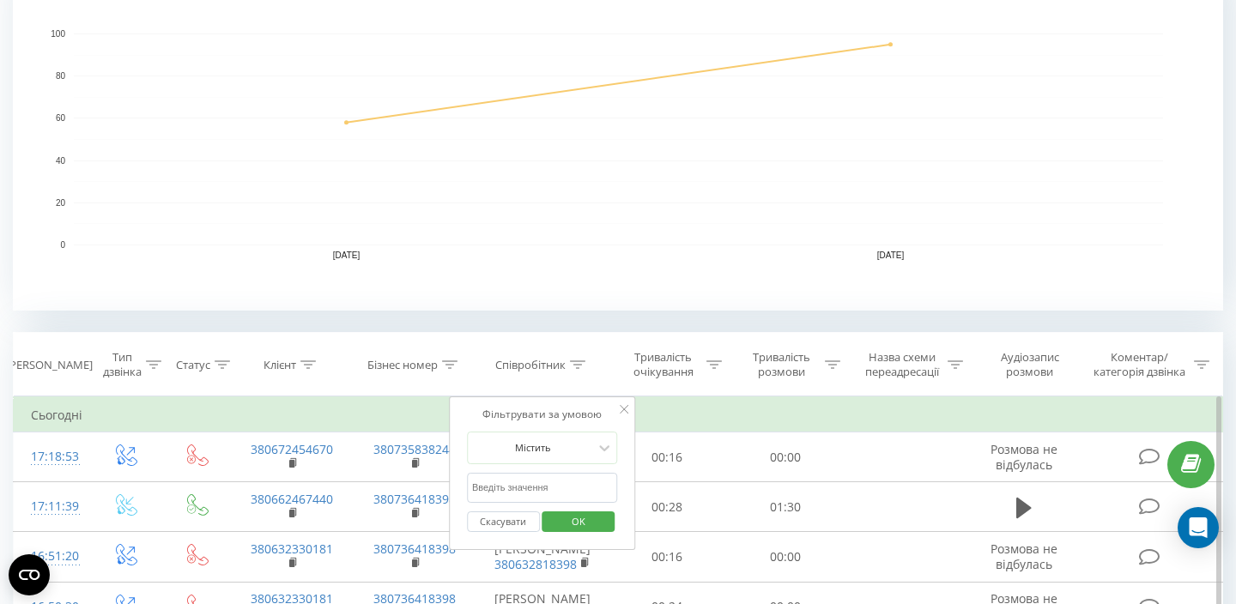
click at [529, 482] on input "text" at bounding box center [542, 488] width 151 height 30
type input "Іванова Алла"
click at [574, 533] on span "OK" at bounding box center [579, 521] width 48 height 27
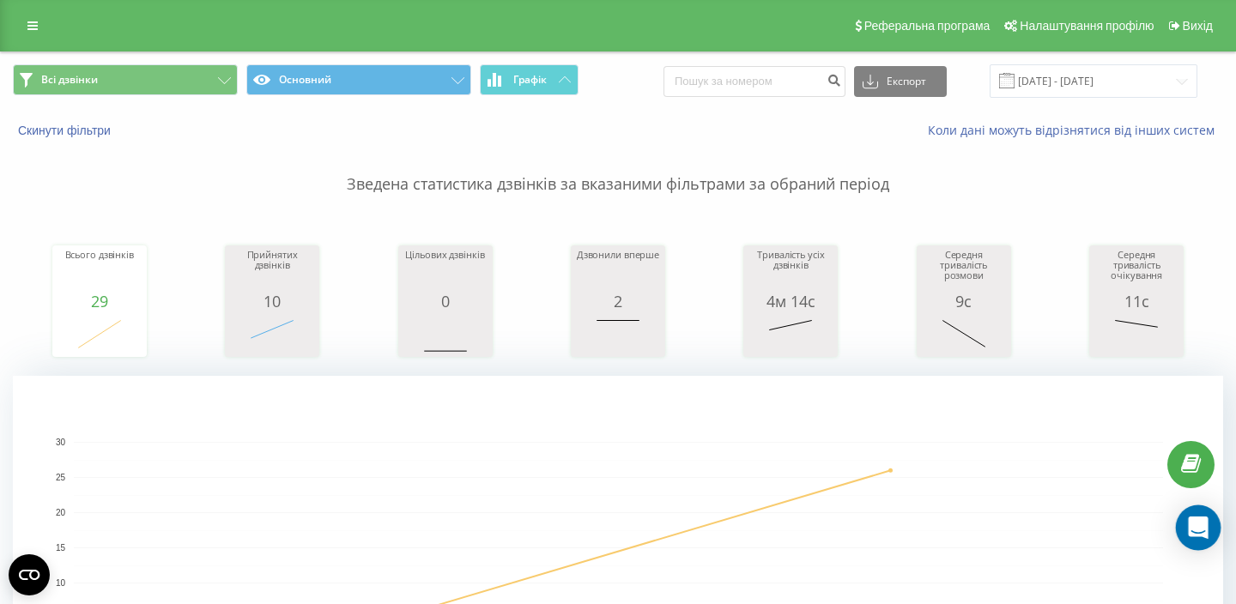
click at [1186, 537] on div "Open Intercom Messenger" at bounding box center [1199, 529] width 46 height 46
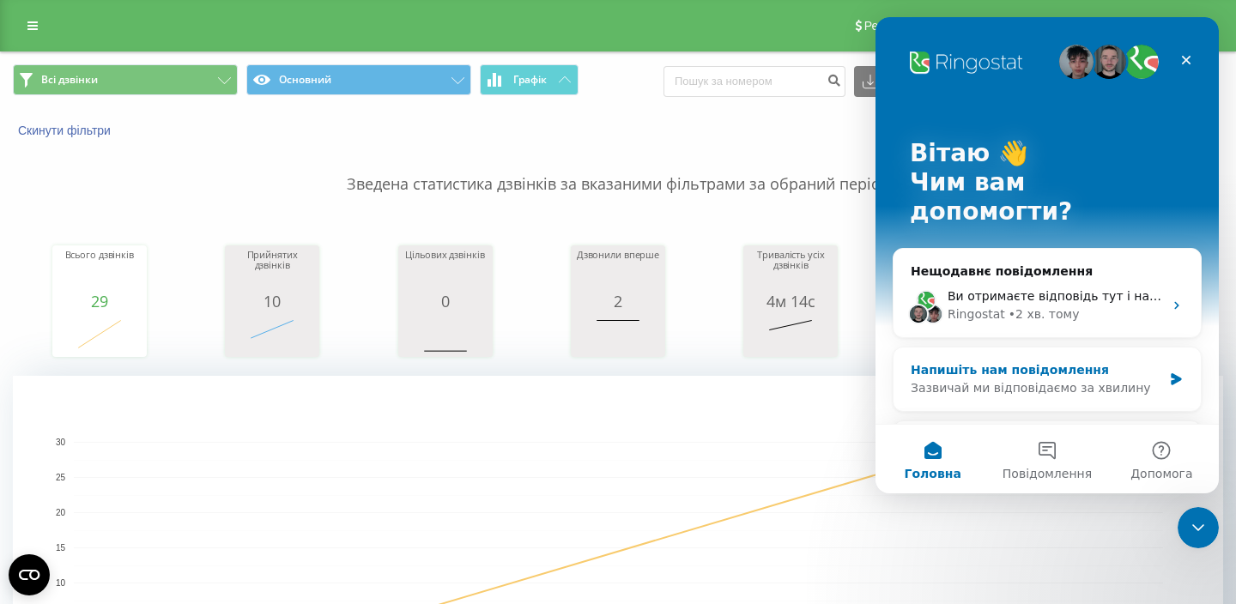
scroll to position [27, 0]
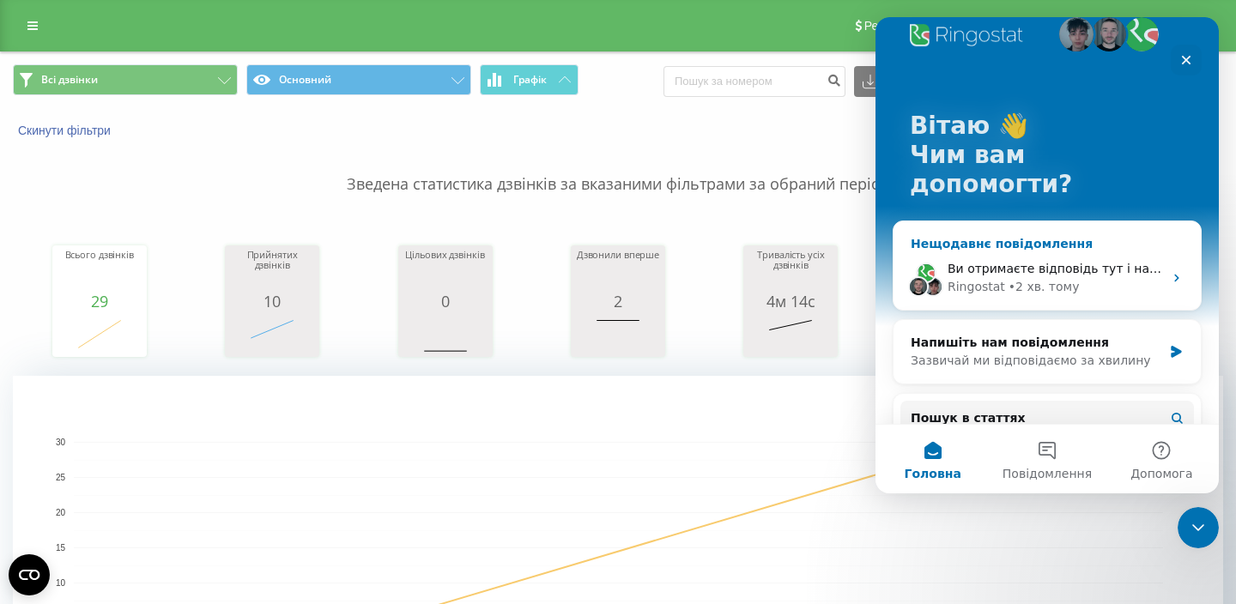
click at [1066, 278] on div "• 2 хв. тому" at bounding box center [1044, 287] width 71 height 18
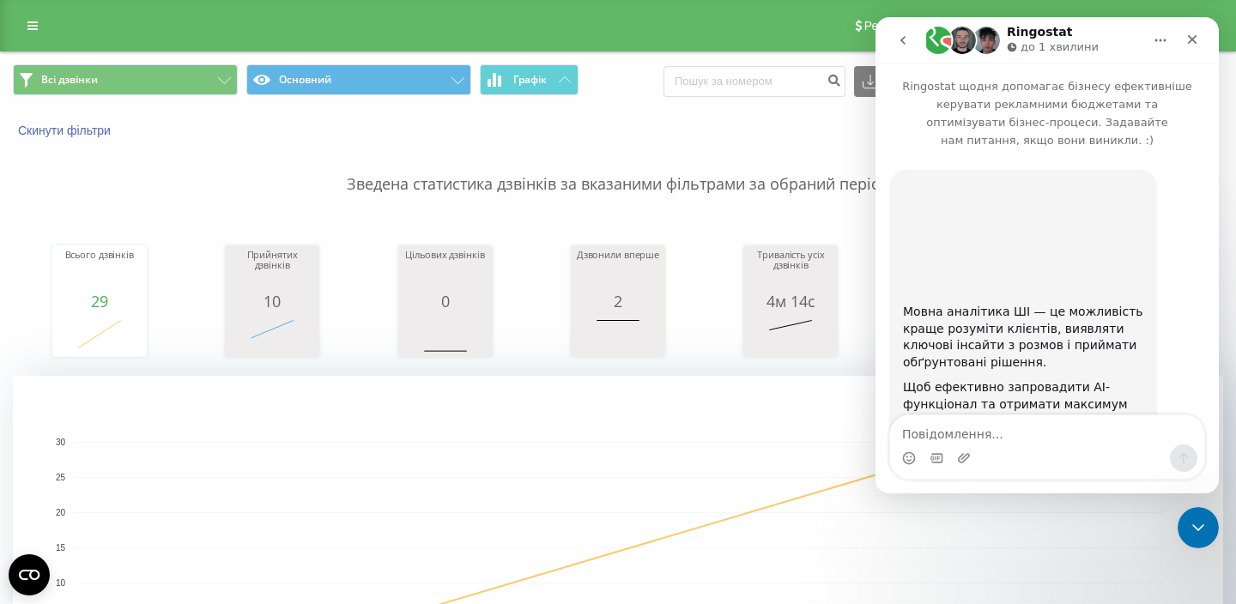
scroll to position [597, 0]
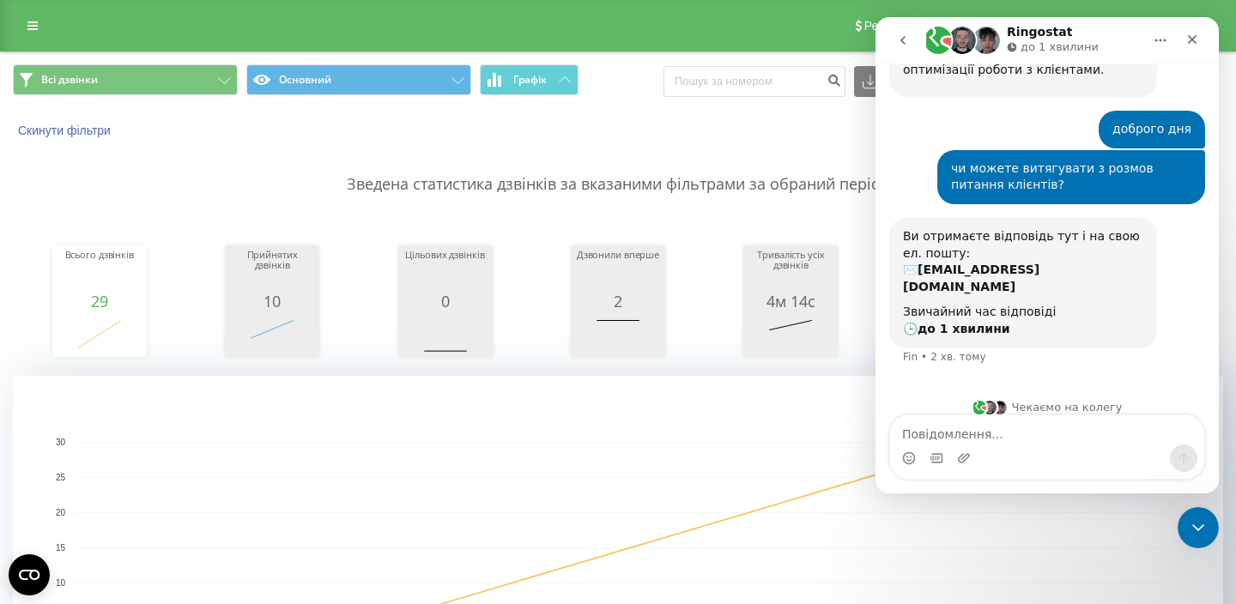
click at [993, 322] on b "до 1 хвилини" at bounding box center [964, 329] width 93 height 14
click at [975, 460] on div "Месенджер Intercom" at bounding box center [1047, 458] width 314 height 27
click at [936, 448] on div "Месенджер Intercom" at bounding box center [937, 458] width 14 height 27
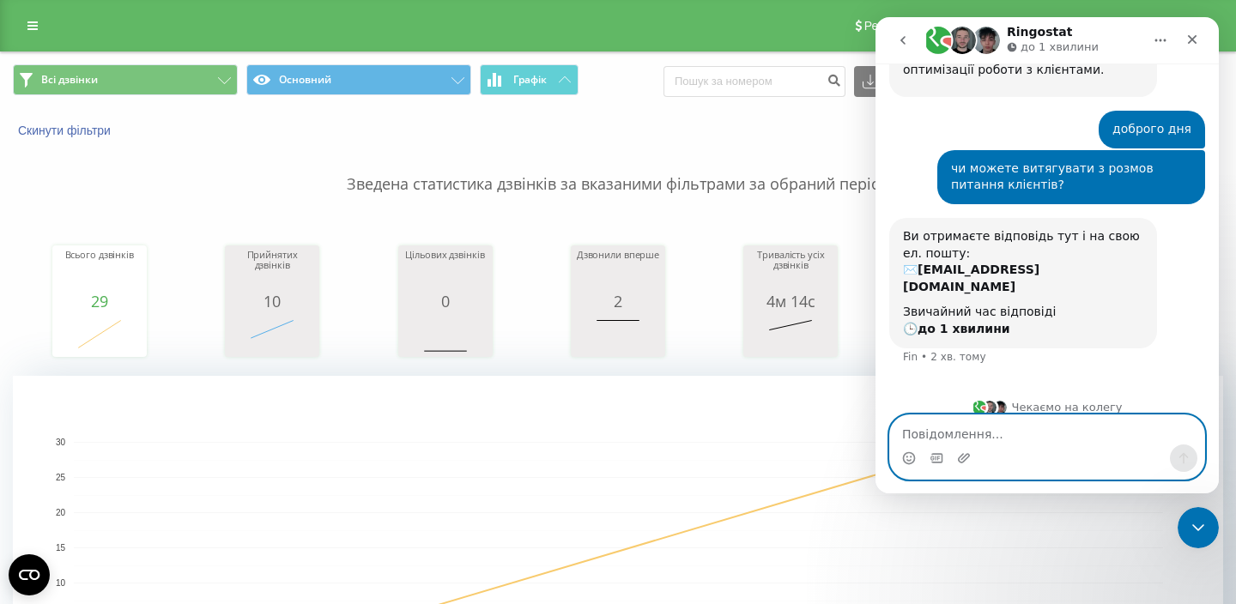
click at [937, 440] on textarea "Повідомлення..." at bounding box center [1047, 430] width 314 height 29
type textarea "ок"
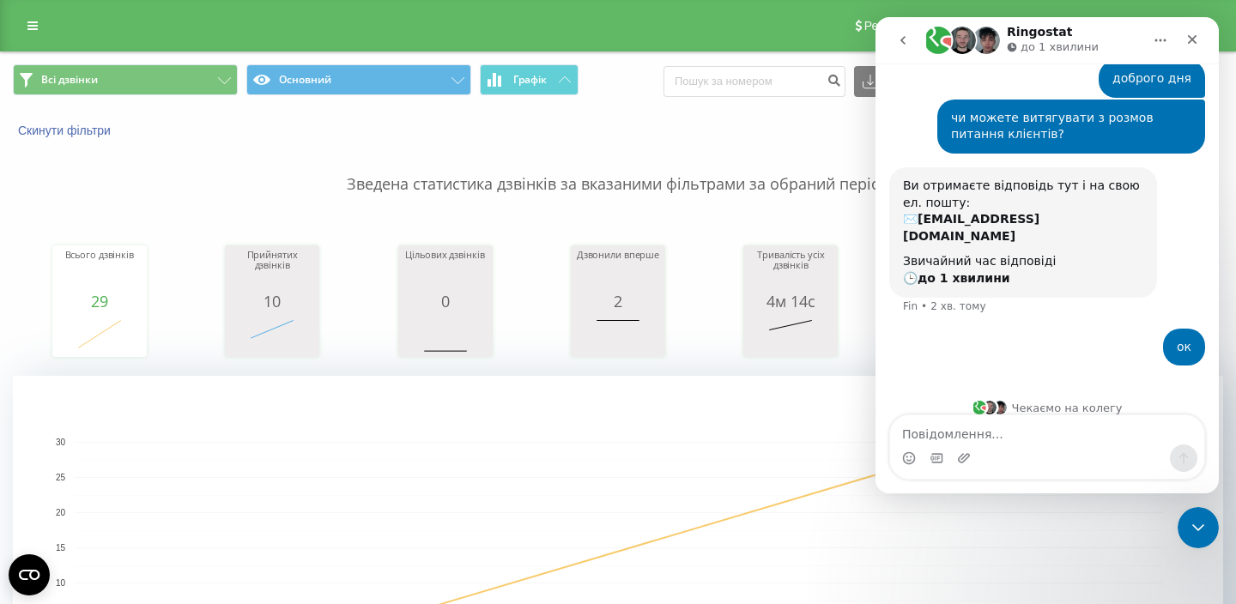
click at [563, 517] on rect "A chart." at bounding box center [619, 548] width 1090 height 212
click at [363, 131] on div "Скинути фільтри" at bounding box center [232, 130] width 463 height 17
click at [42, 19] on link at bounding box center [32, 26] width 31 height 24
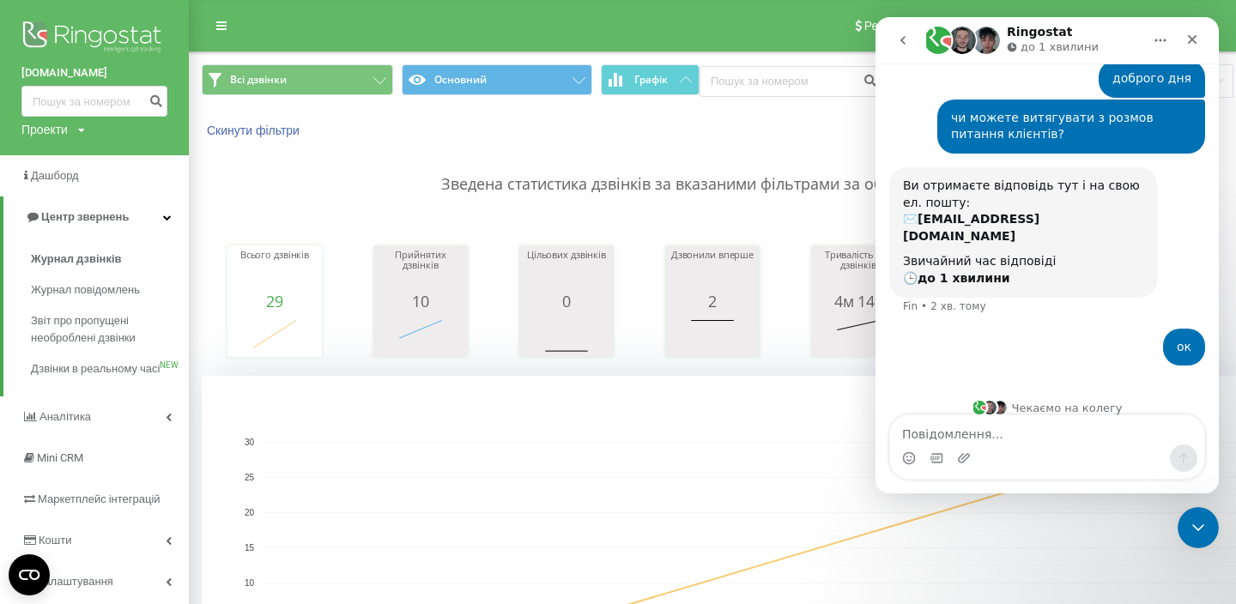
click at [41, 17] on img at bounding box center [94, 38] width 146 height 43
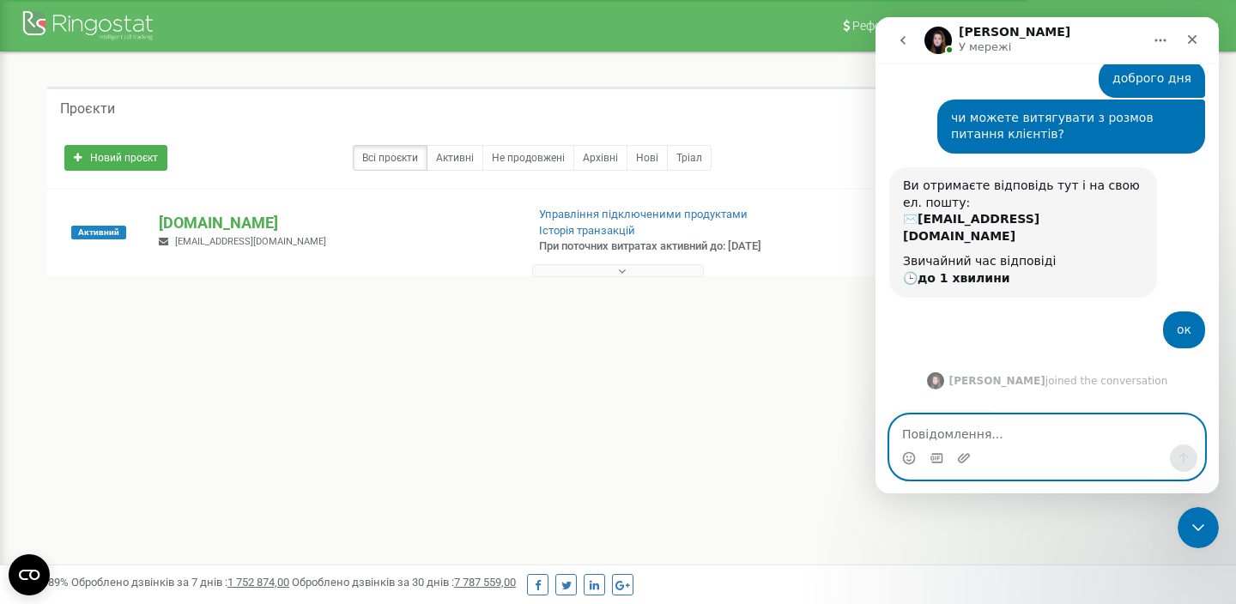
scroll to position [690, 0]
